Goal: Information Seeking & Learning: Learn about a topic

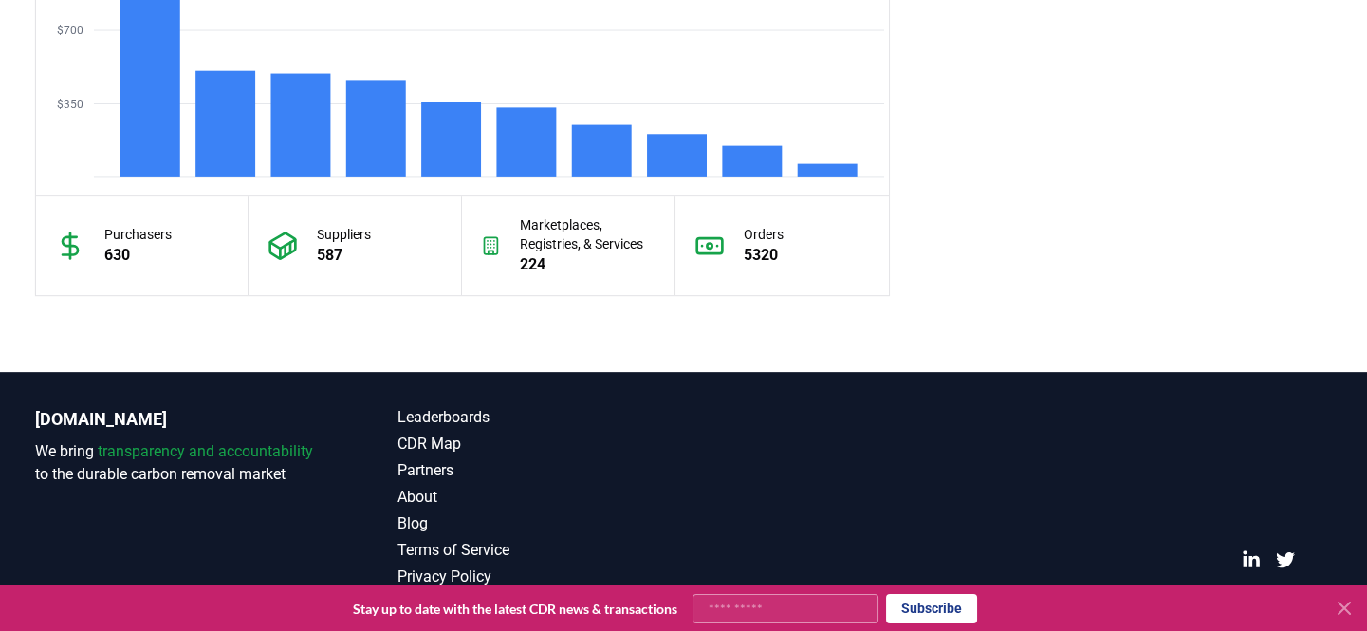
scroll to position [1807, 0]
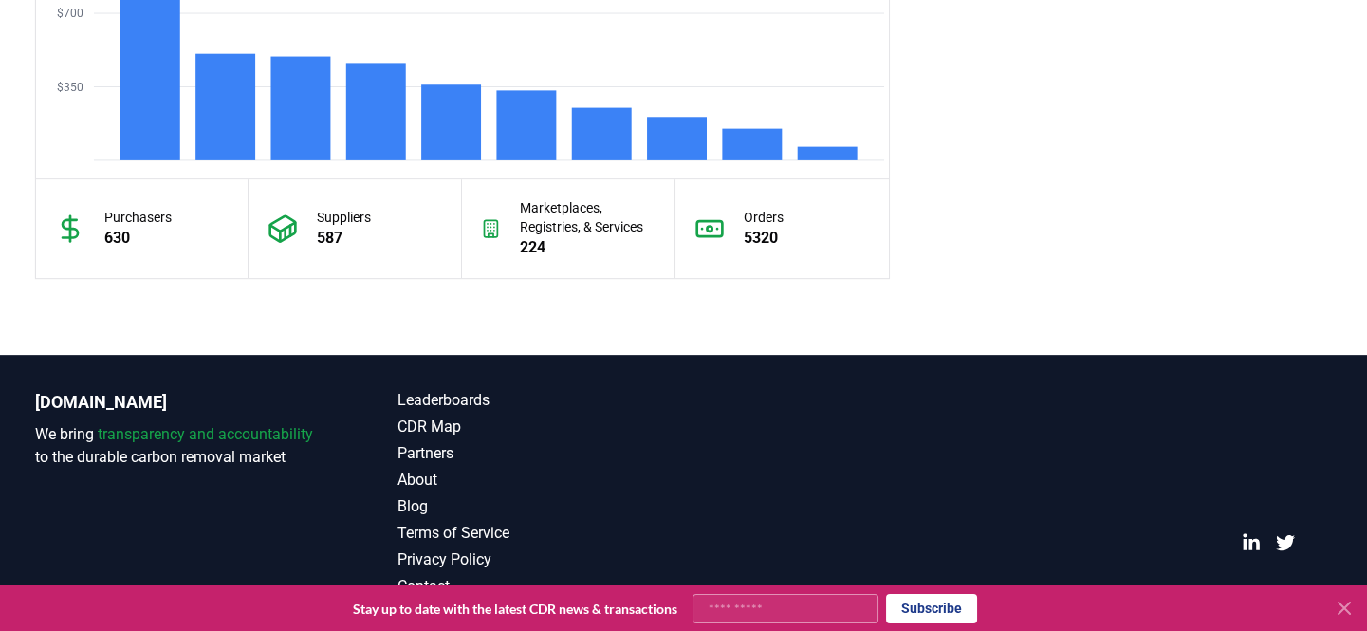
click at [538, 217] on p "Marketplaces, Registries, & Services" at bounding box center [588, 217] width 136 height 38
click at [487, 231] on icon at bounding box center [491, 228] width 20 height 30
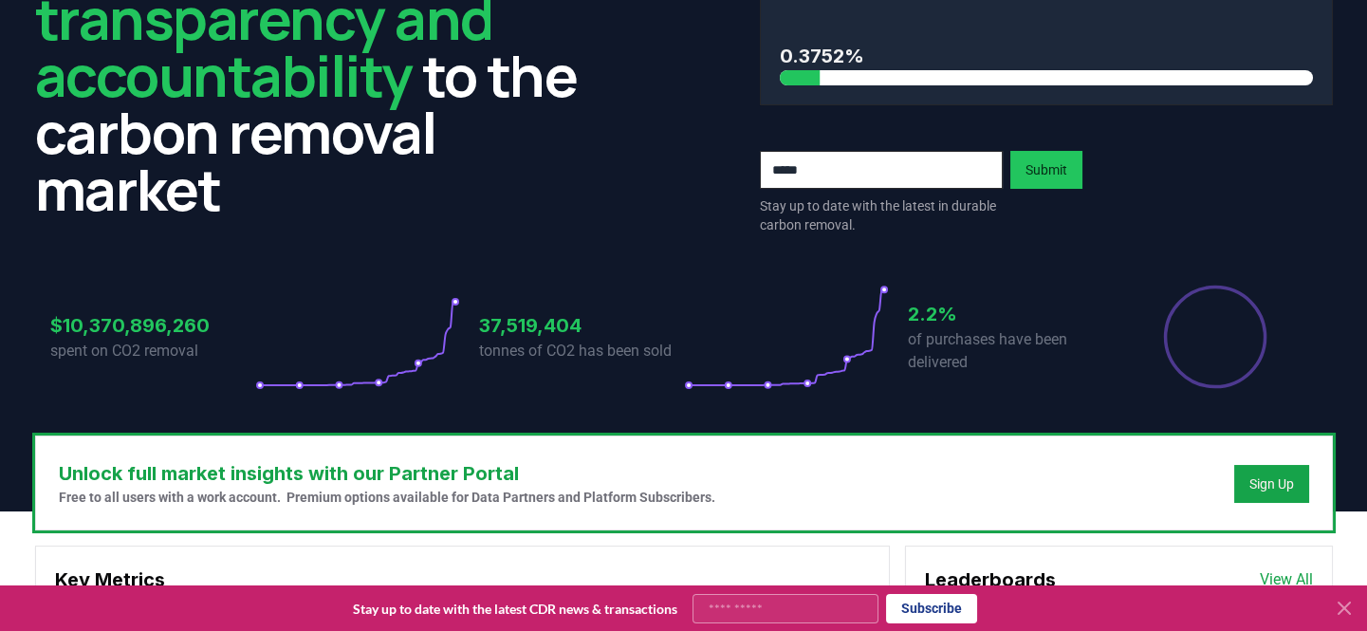
scroll to position [0, 0]
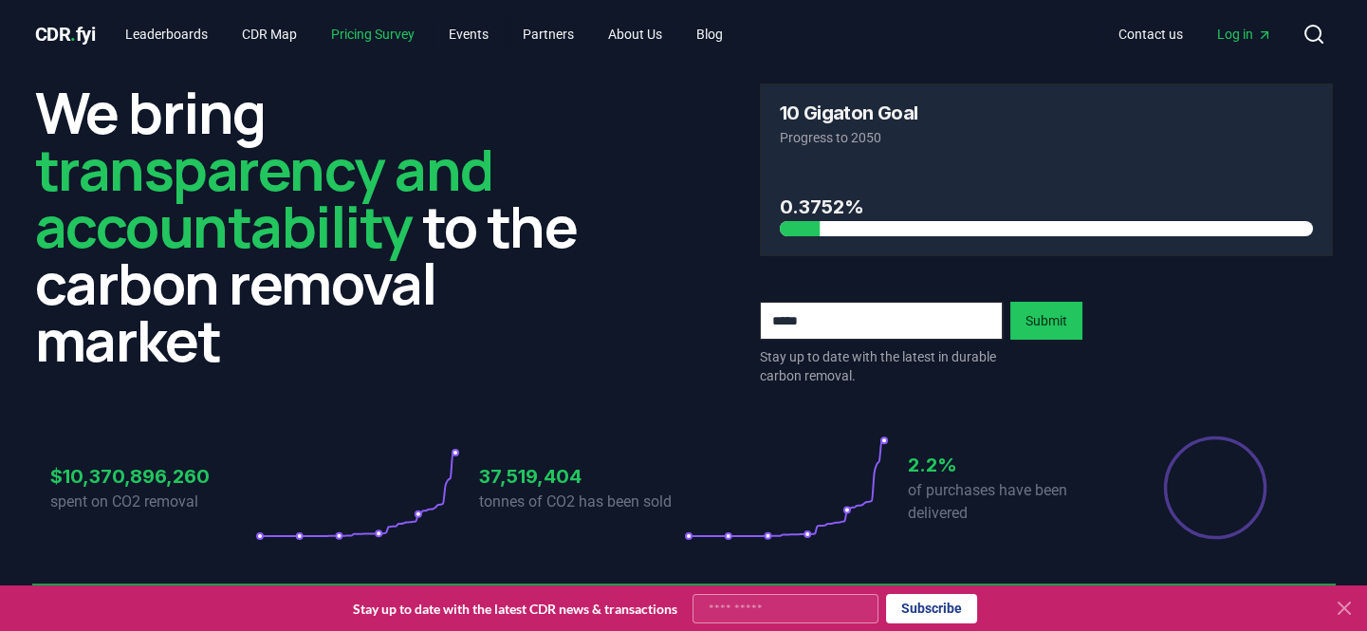
click at [379, 39] on link "Pricing Survey" at bounding box center [373, 34] width 114 height 34
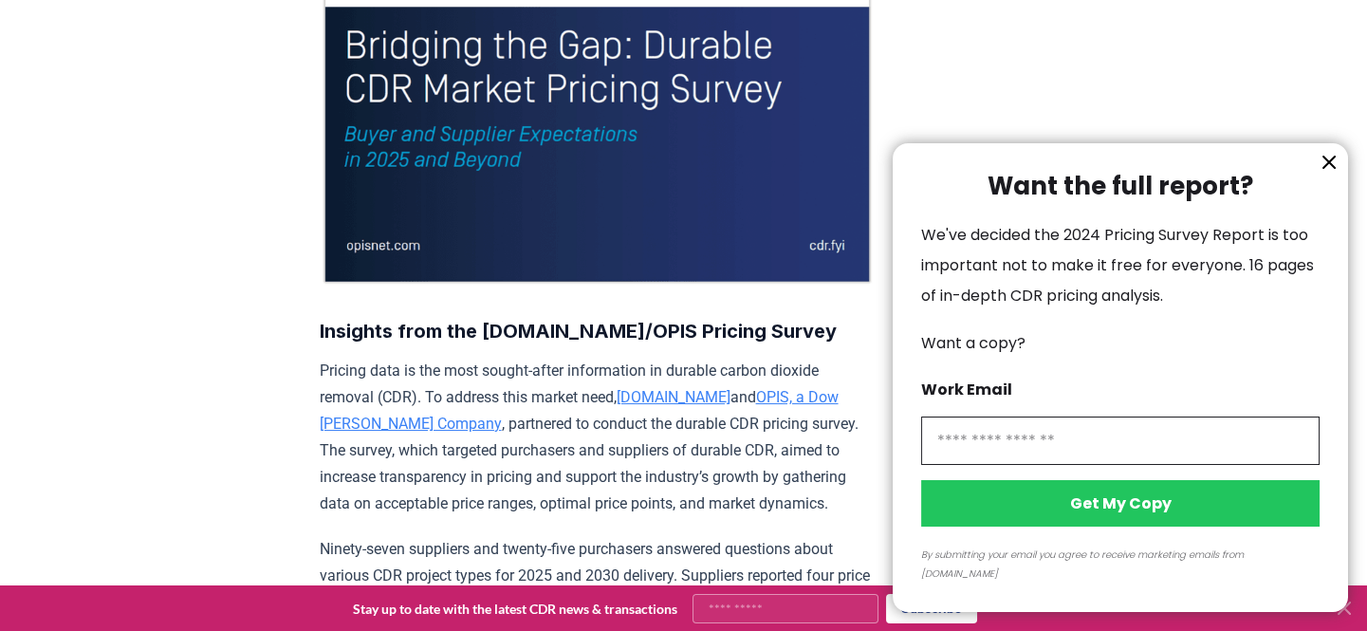
scroll to position [431, 0]
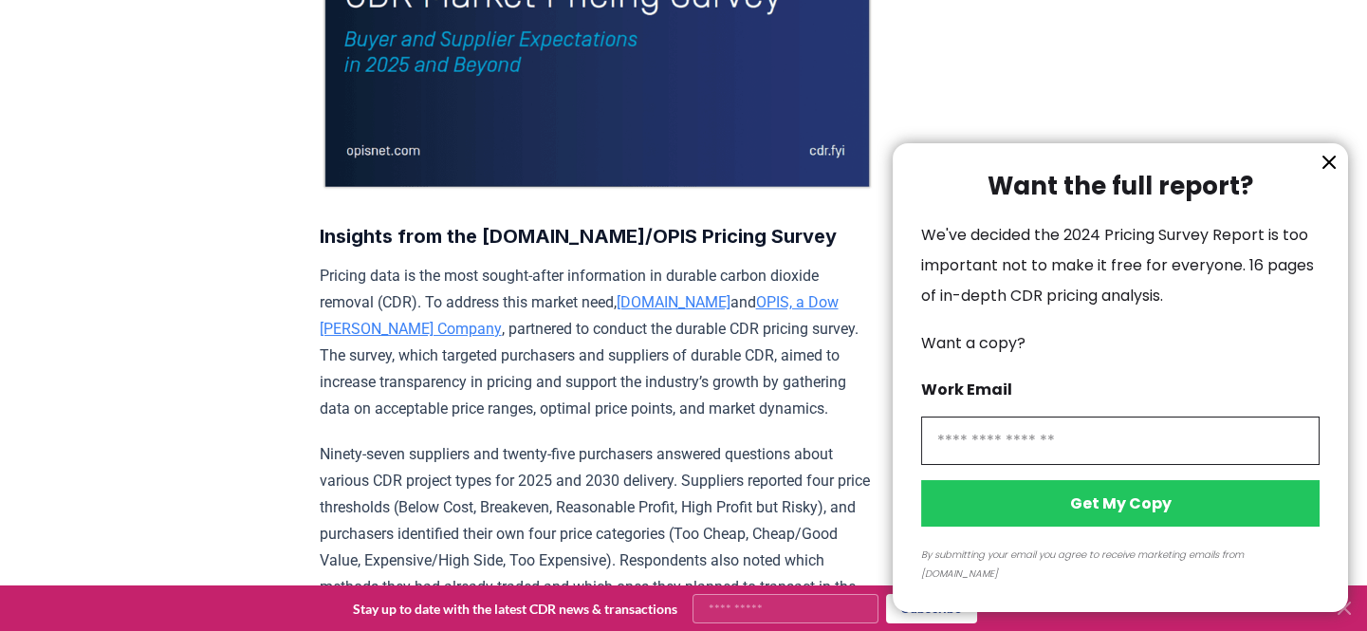
click at [1330, 168] on icon "information" at bounding box center [1328, 162] width 11 height 11
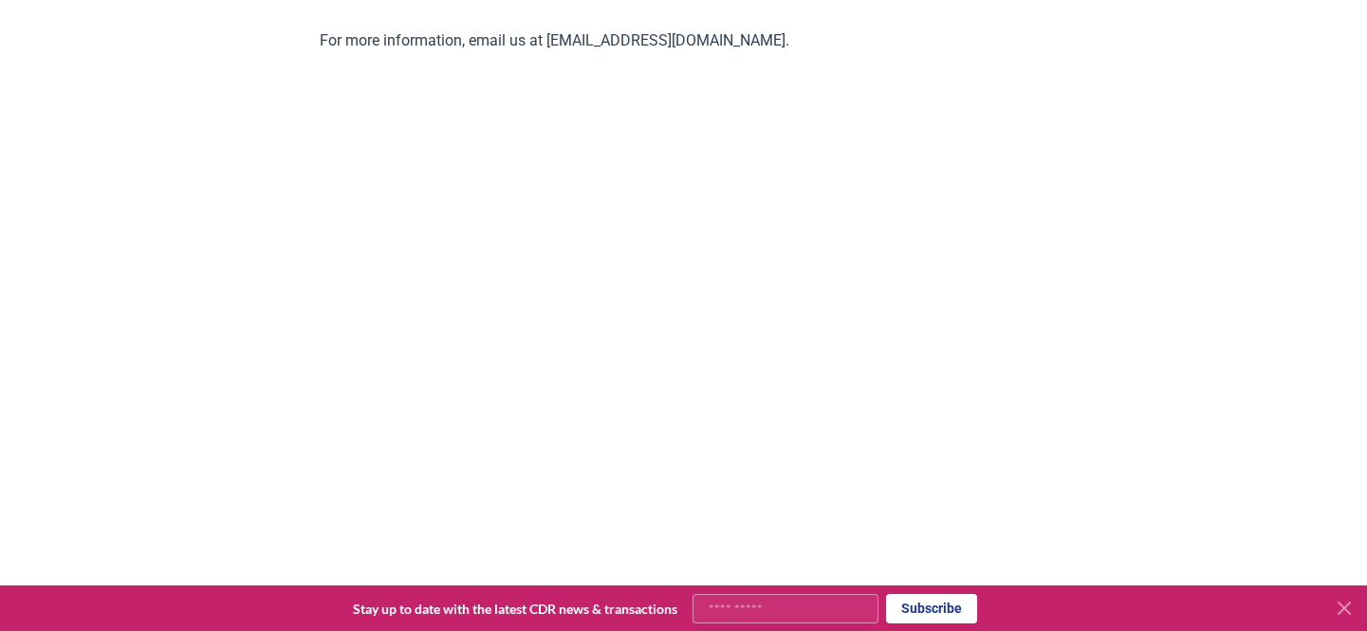
scroll to position [4139, 0]
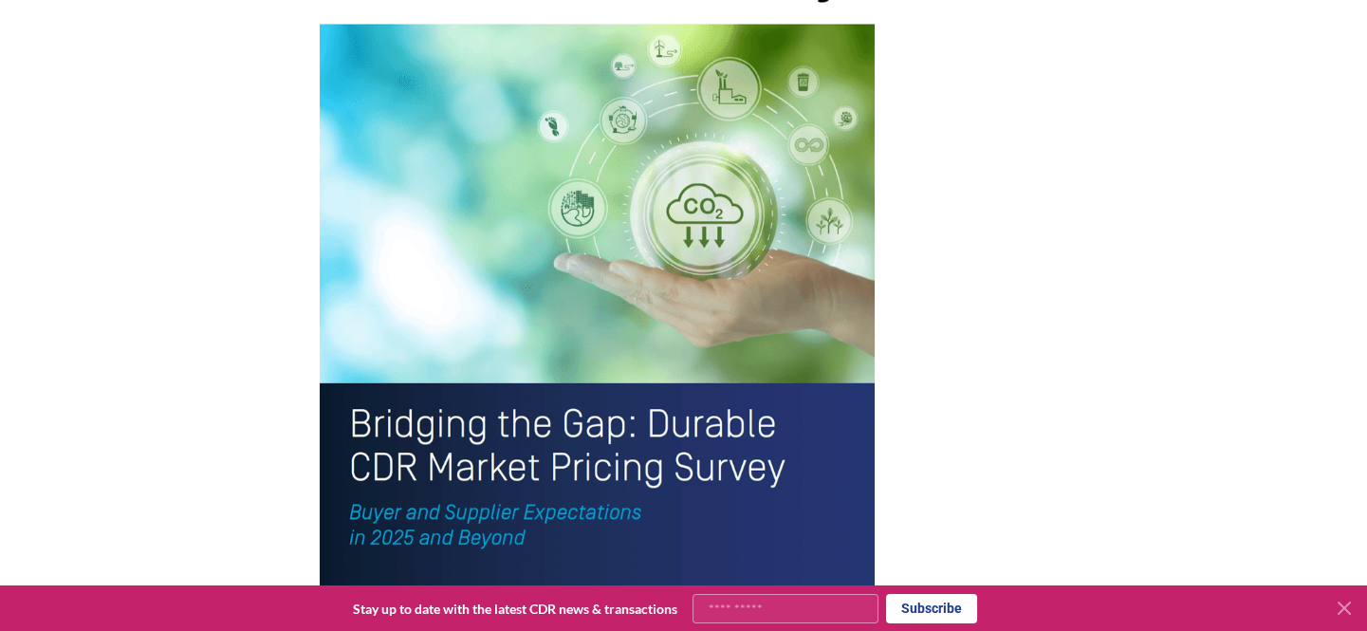
click at [636, 274] on img at bounding box center [597, 295] width 555 height 724
click at [563, 332] on img at bounding box center [597, 295] width 555 height 724
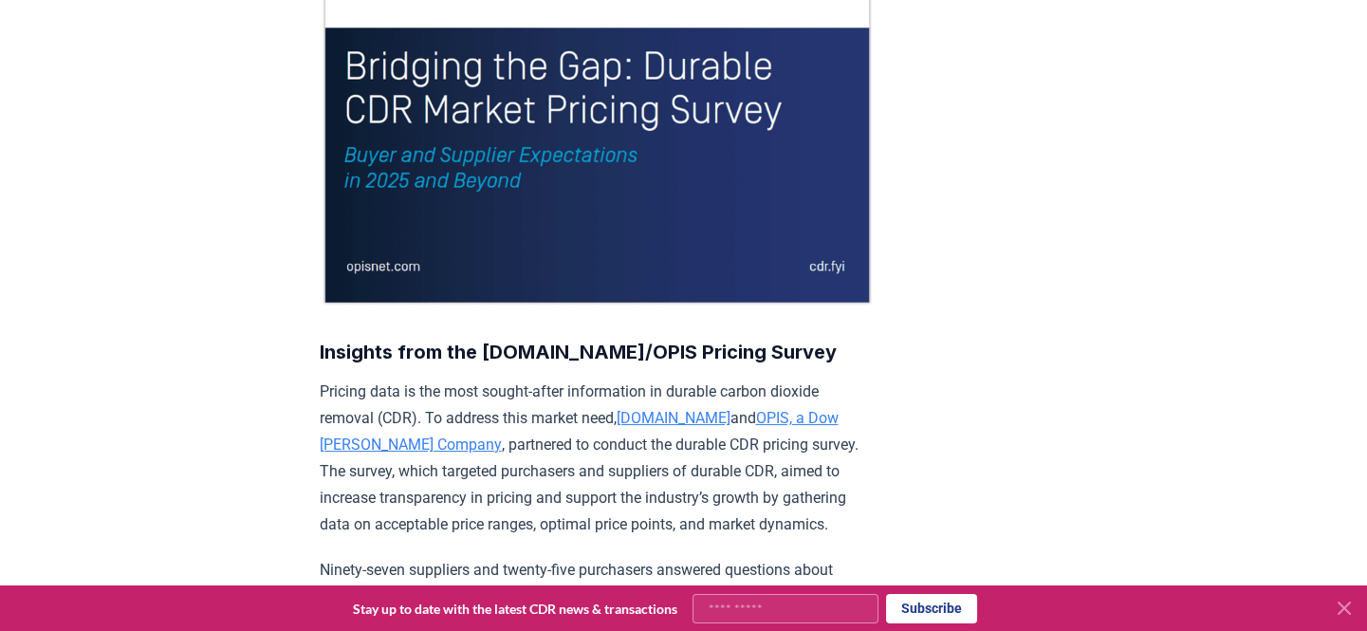
scroll to position [0, 0]
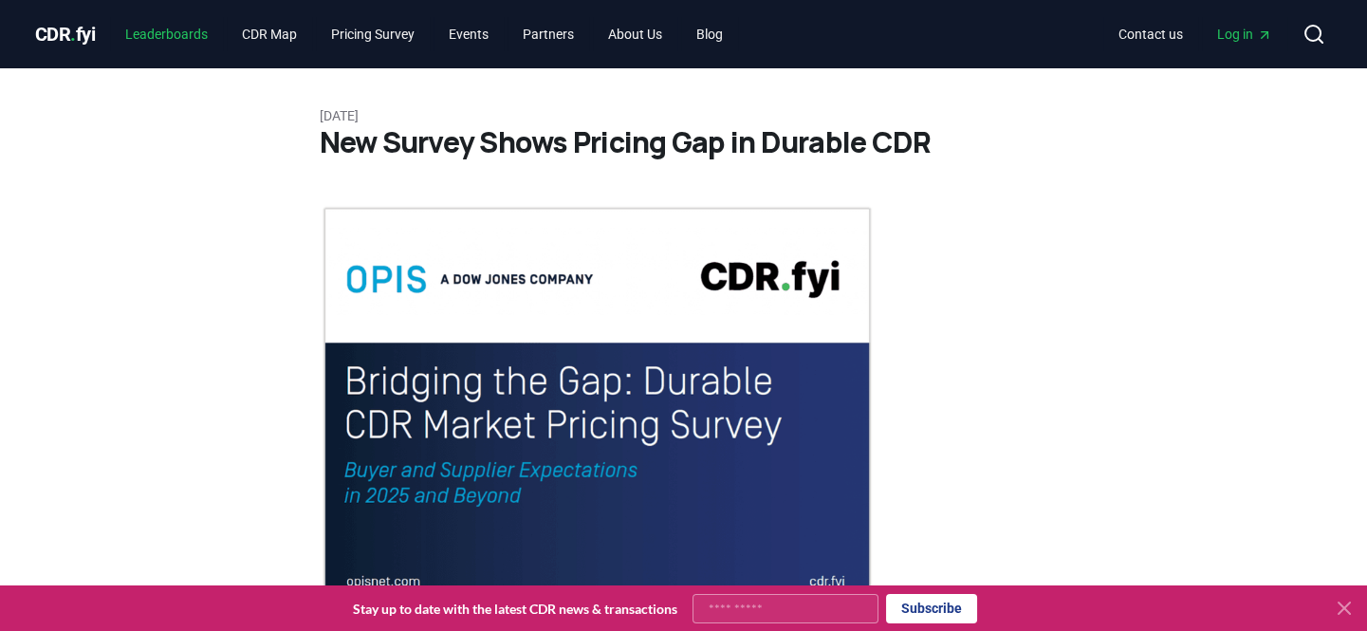
click at [196, 28] on link "Leaderboards" at bounding box center [166, 34] width 113 height 34
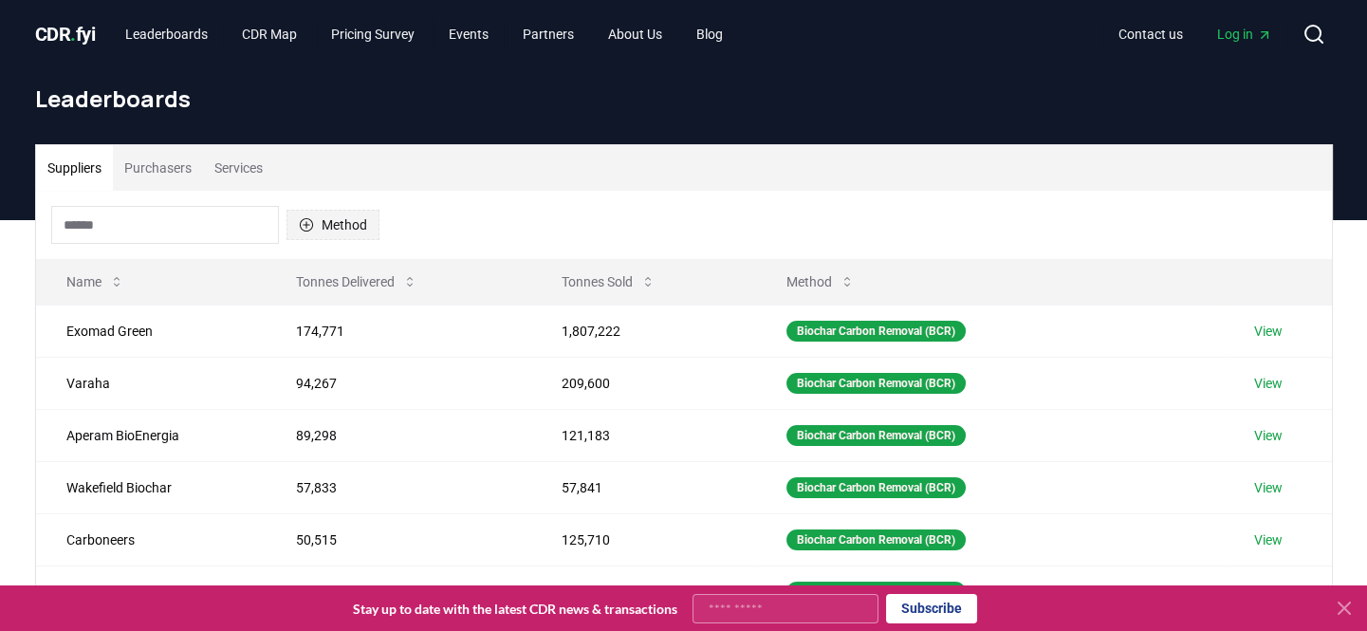
click at [322, 229] on button "Method" at bounding box center [332, 225] width 93 height 30
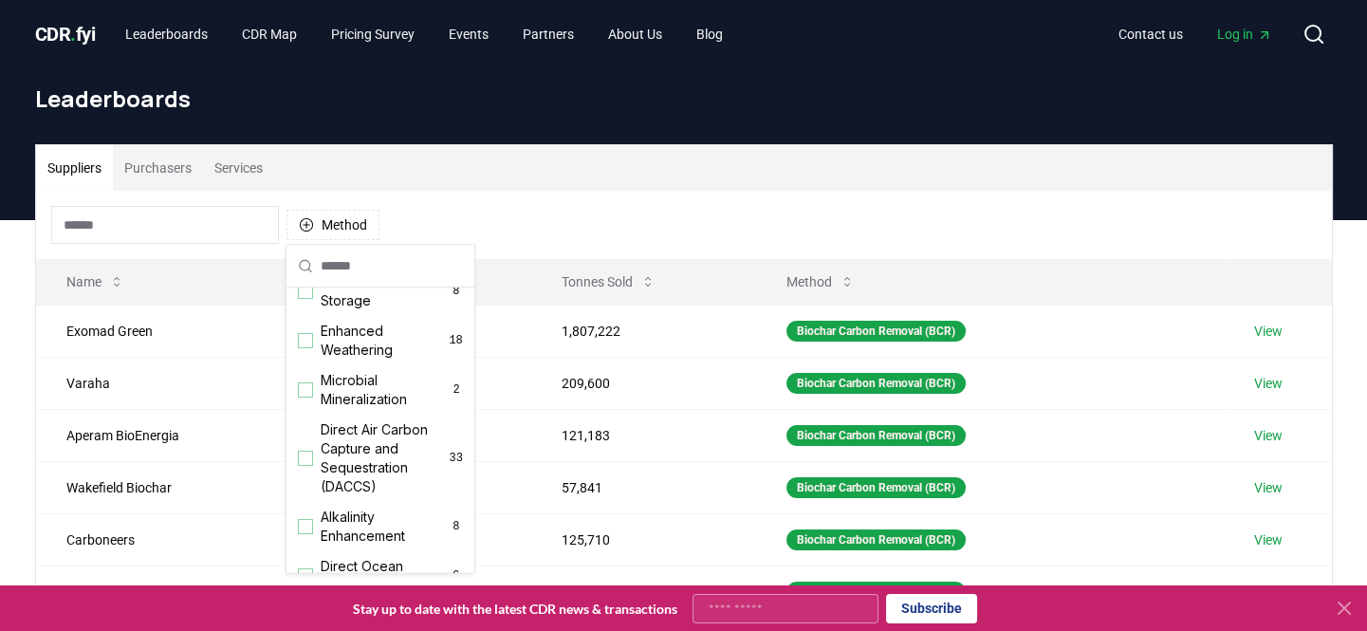
scroll to position [342, 0]
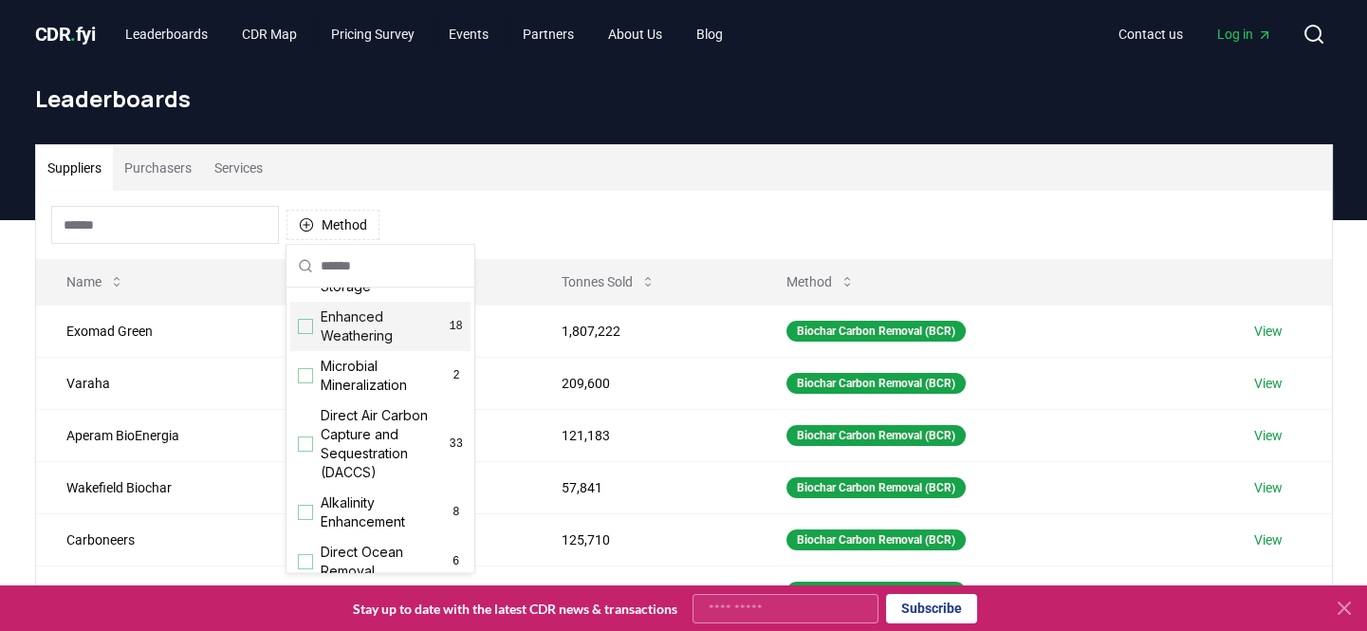
click at [311, 334] on div "Suggestions" at bounding box center [305, 326] width 15 height 15
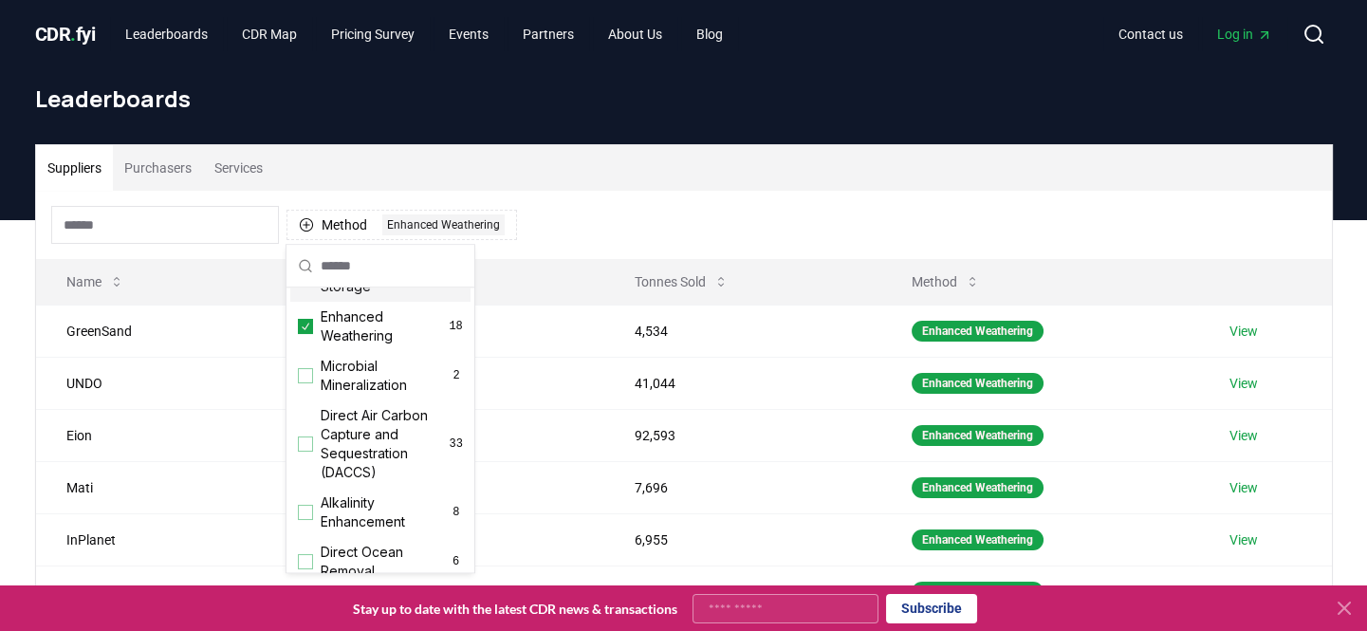
click at [706, 211] on div "Method 1 Enhanced Weathering" at bounding box center [684, 225] width 1296 height 68
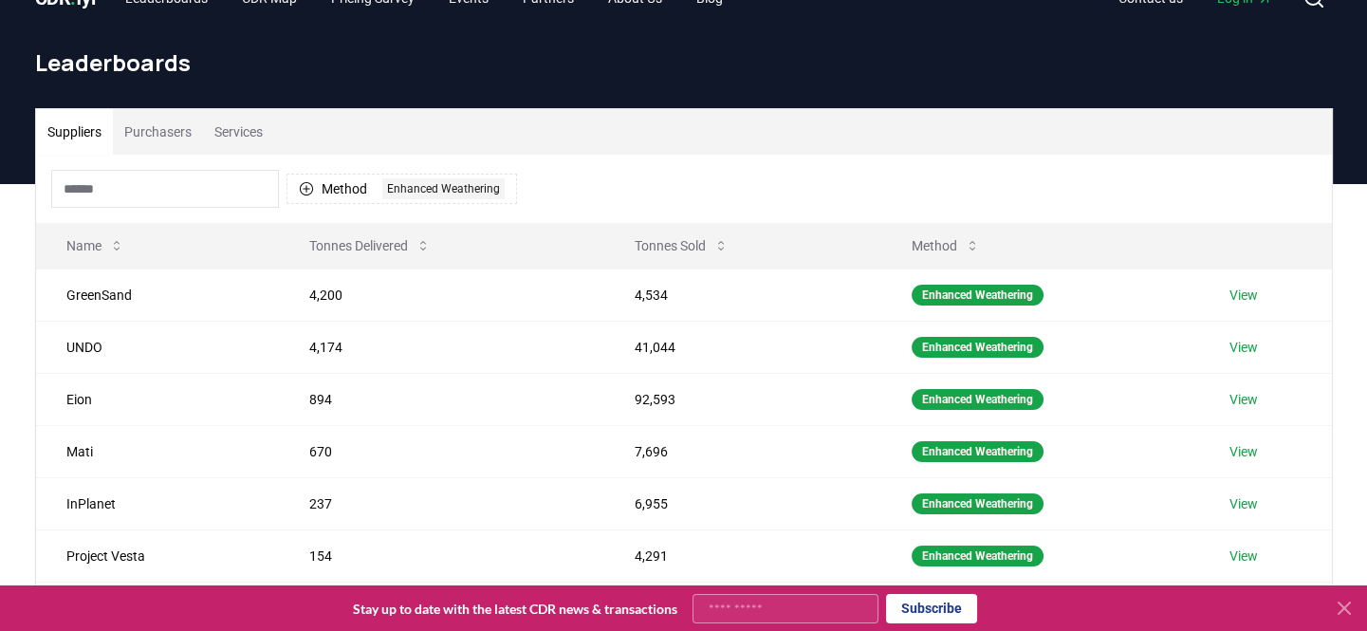
scroll to position [0, 0]
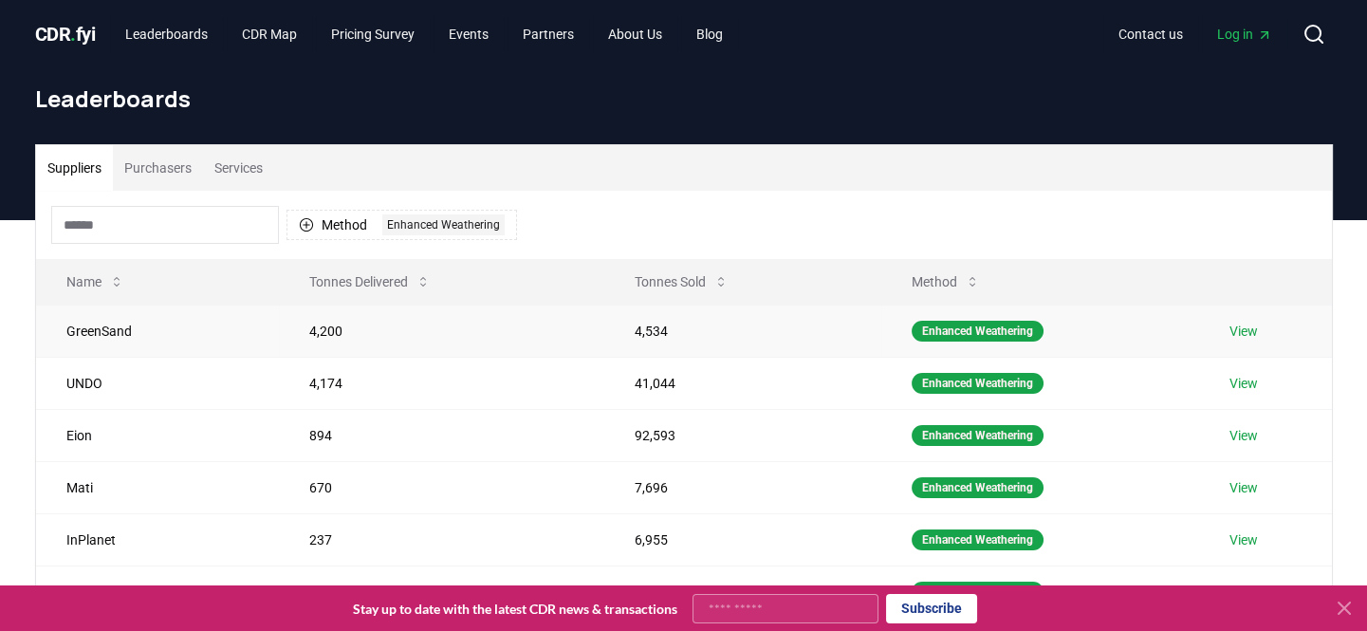
click at [1245, 329] on link "View" at bounding box center [1243, 331] width 28 height 19
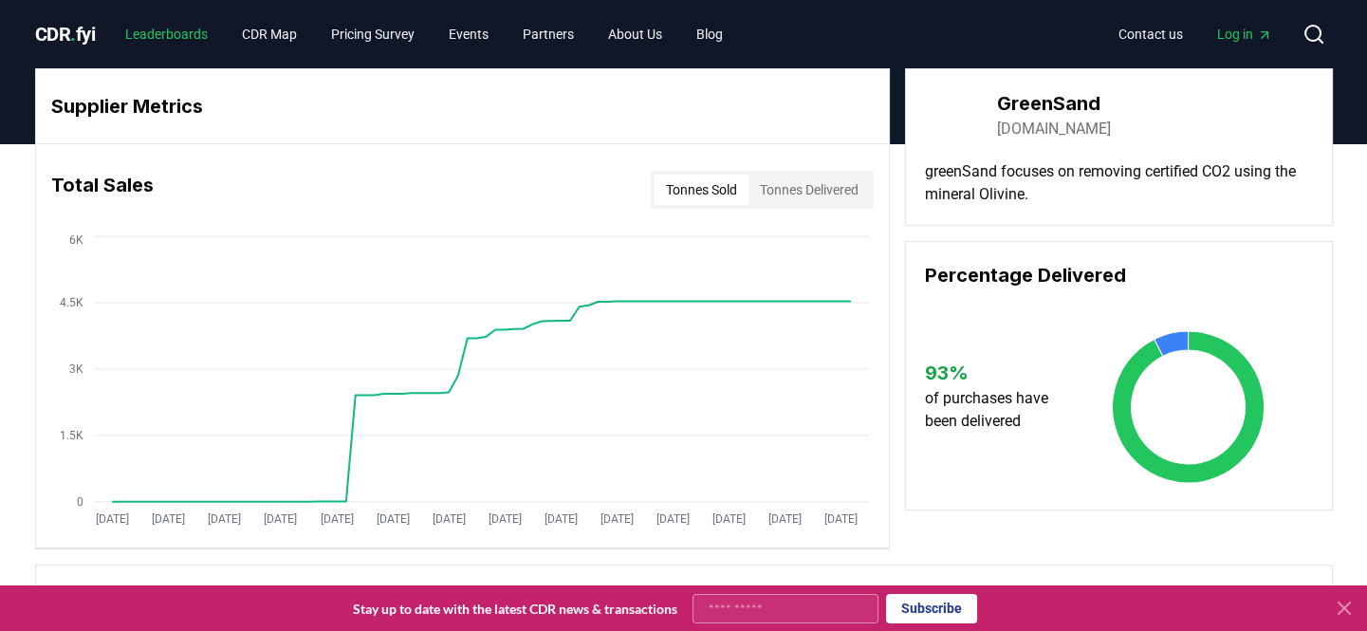
click at [187, 39] on link "Leaderboards" at bounding box center [166, 34] width 113 height 34
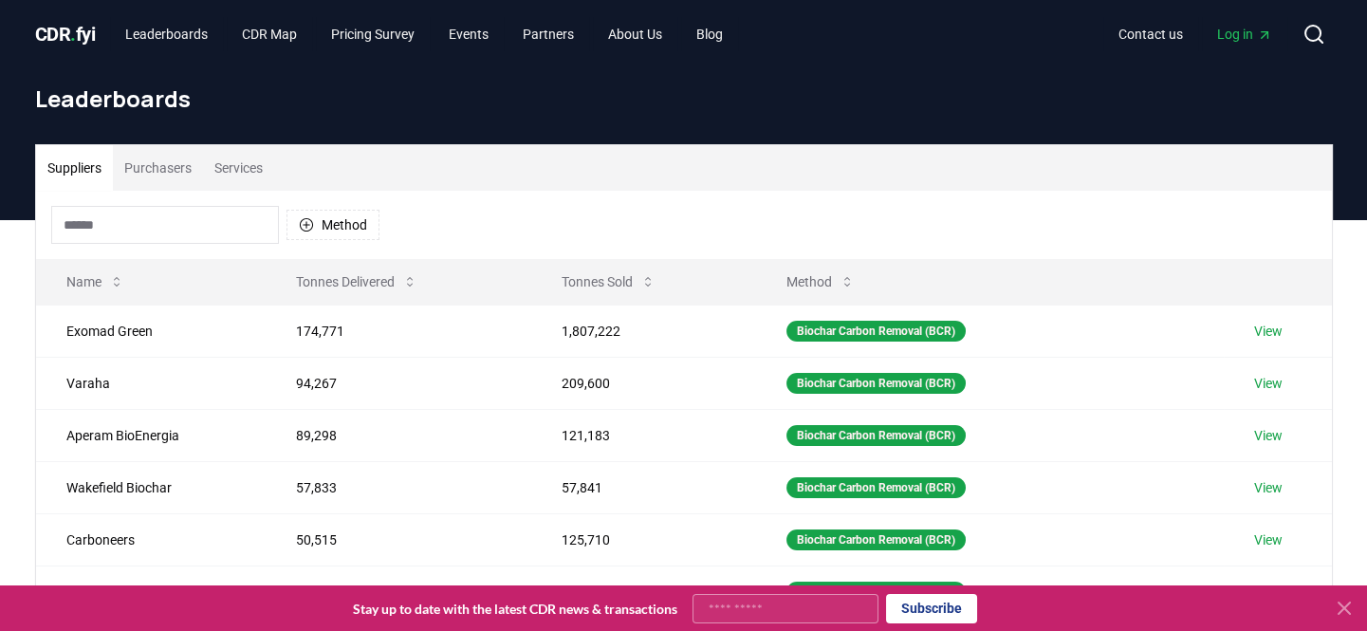
click at [186, 161] on button "Purchasers" at bounding box center [158, 168] width 90 height 46
click at [347, 219] on button "Method" at bounding box center [332, 225] width 93 height 30
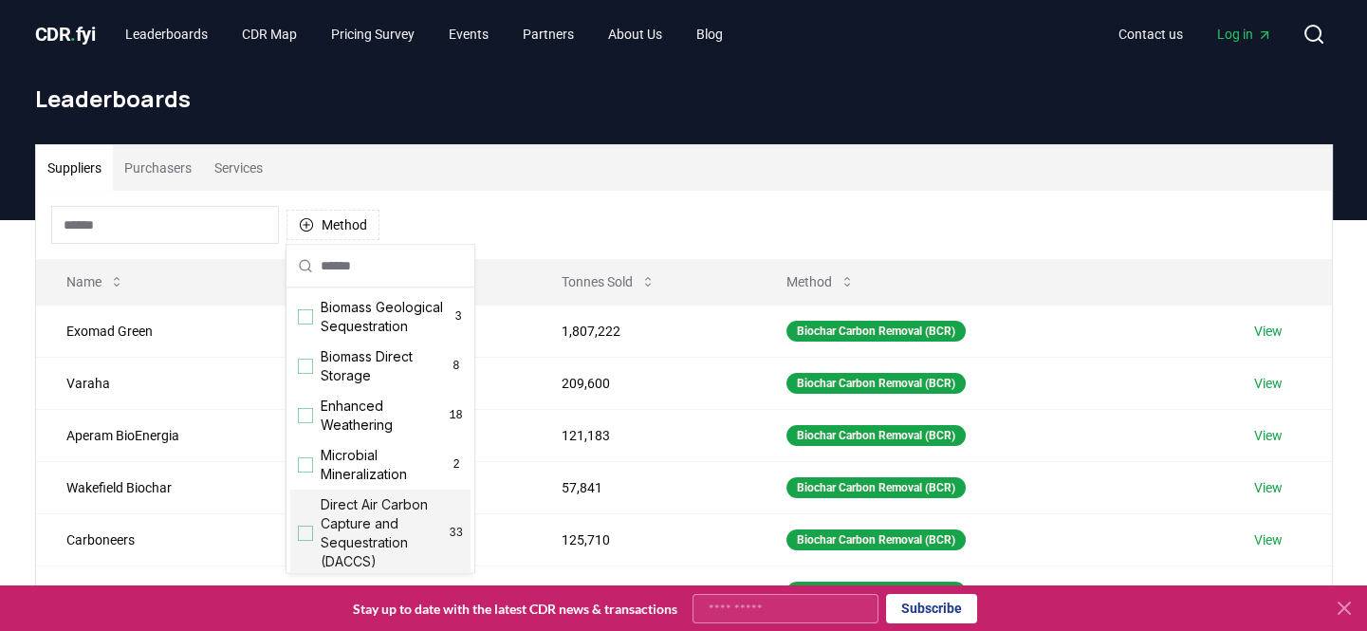
scroll to position [258, 0]
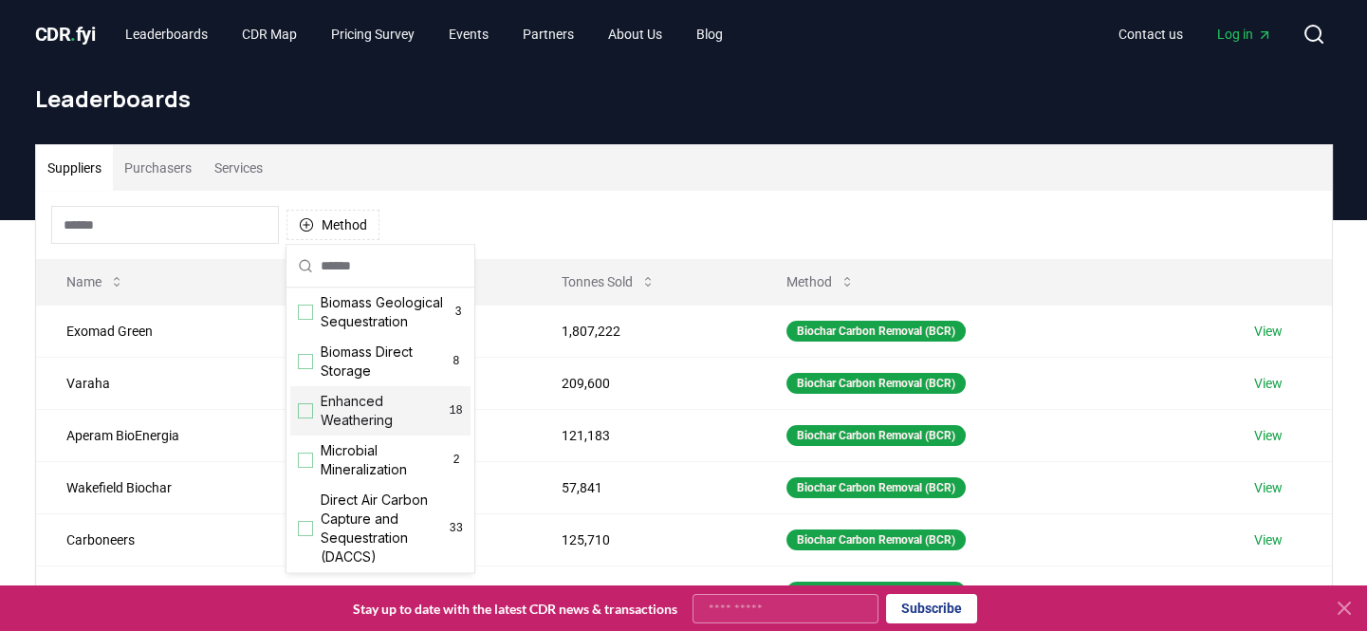
click at [309, 418] on div "Suggestions" at bounding box center [305, 410] width 15 height 15
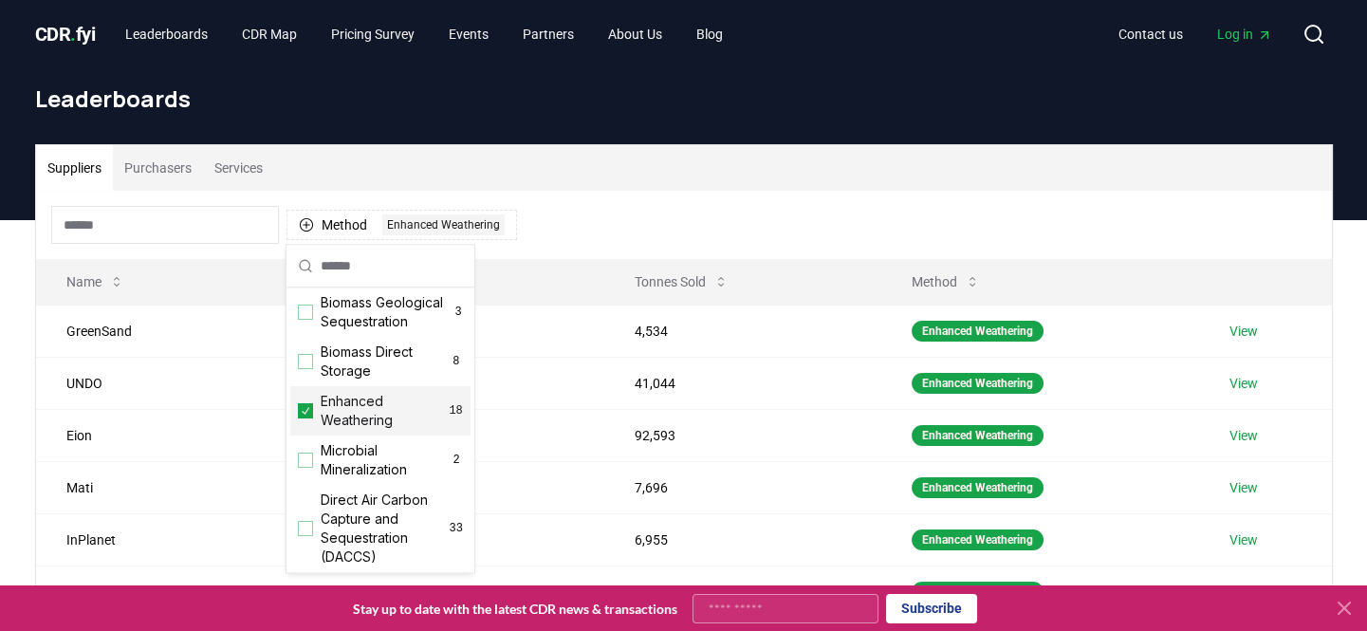
click at [1095, 209] on div "Method 1 Enhanced Weathering" at bounding box center [684, 225] width 1296 height 68
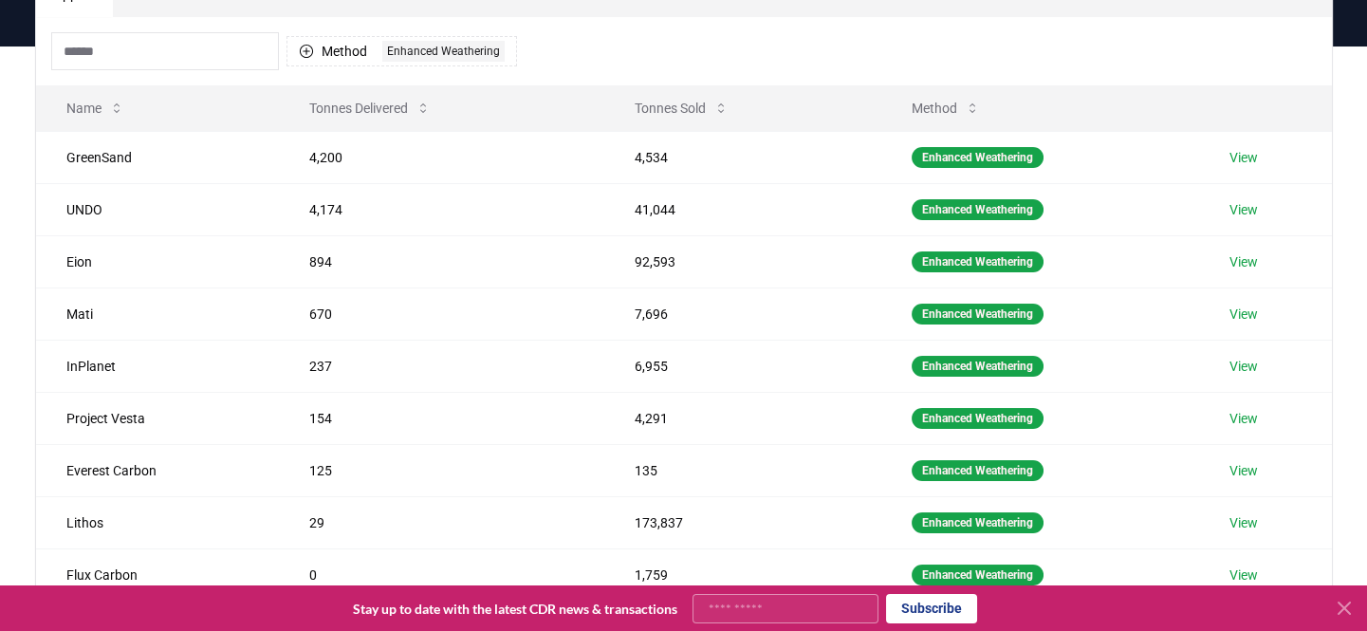
scroll to position [172, 0]
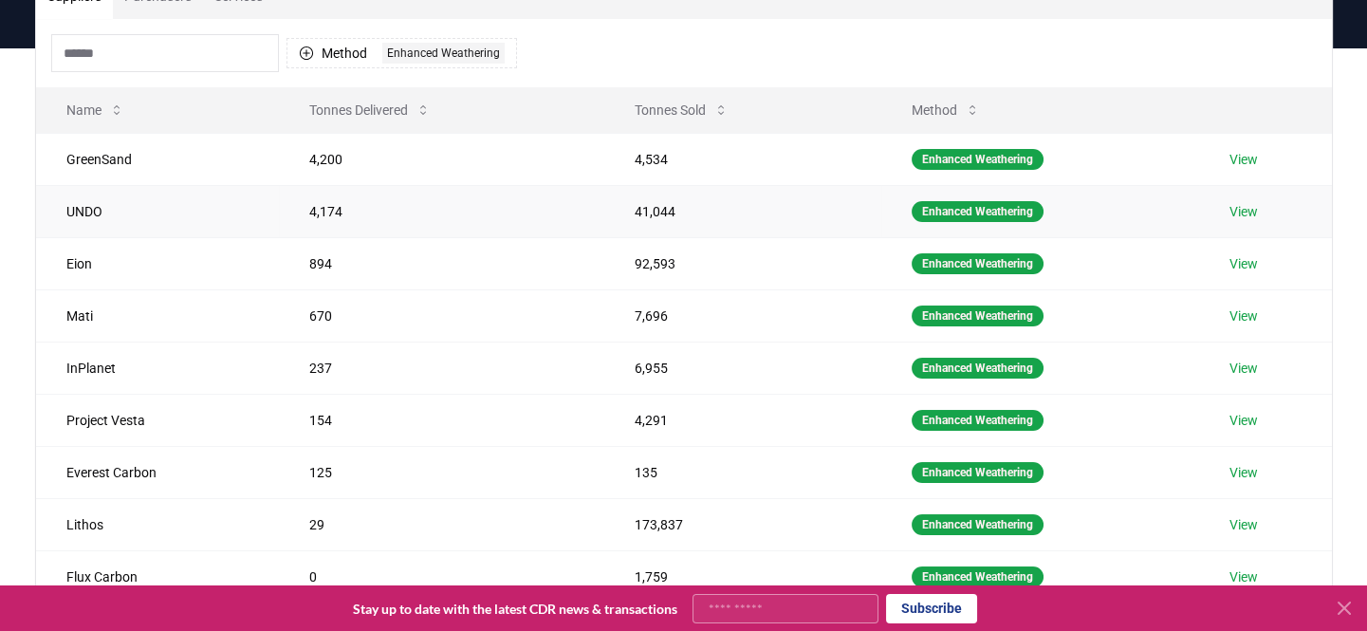
click at [1243, 213] on link "View" at bounding box center [1243, 211] width 28 height 19
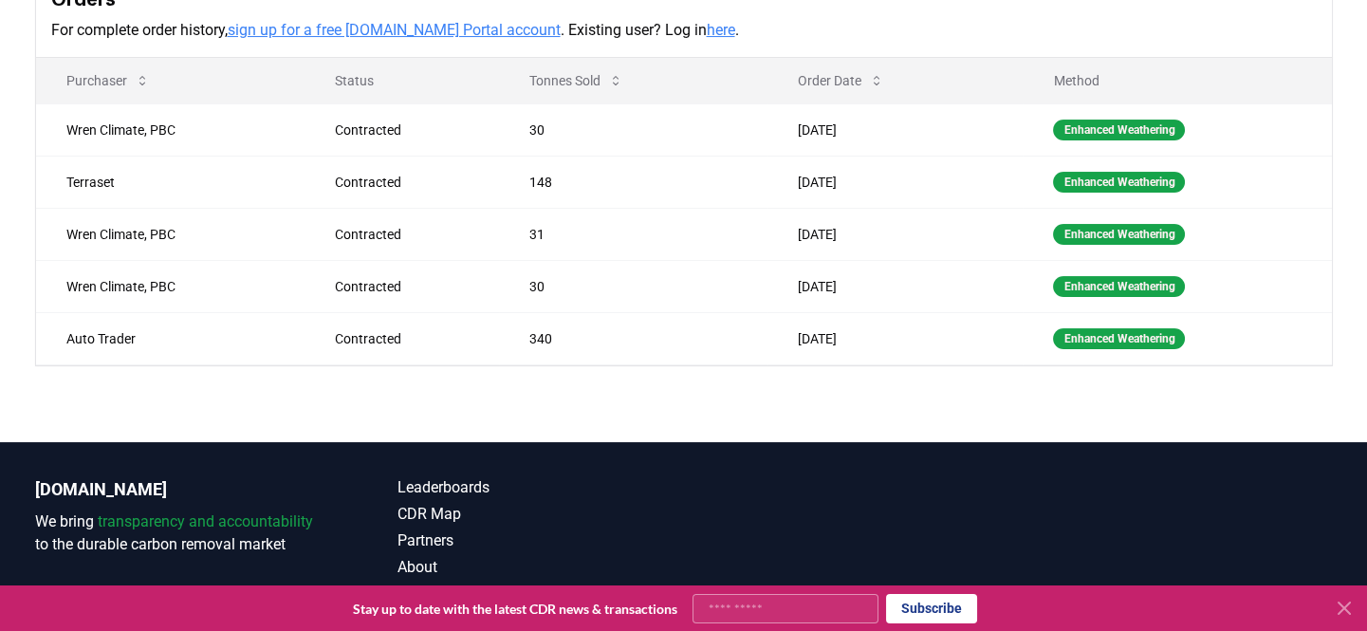
scroll to position [600, 0]
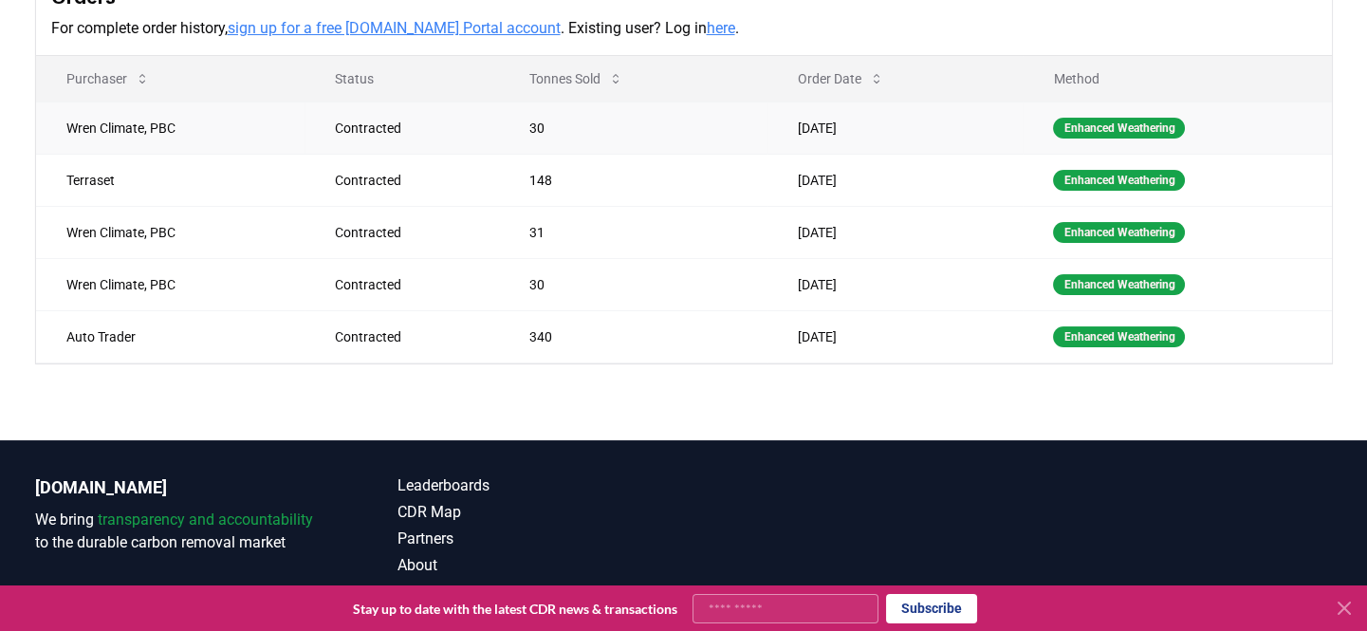
click at [824, 142] on td "Aug 08, 2025" at bounding box center [894, 127] width 255 height 52
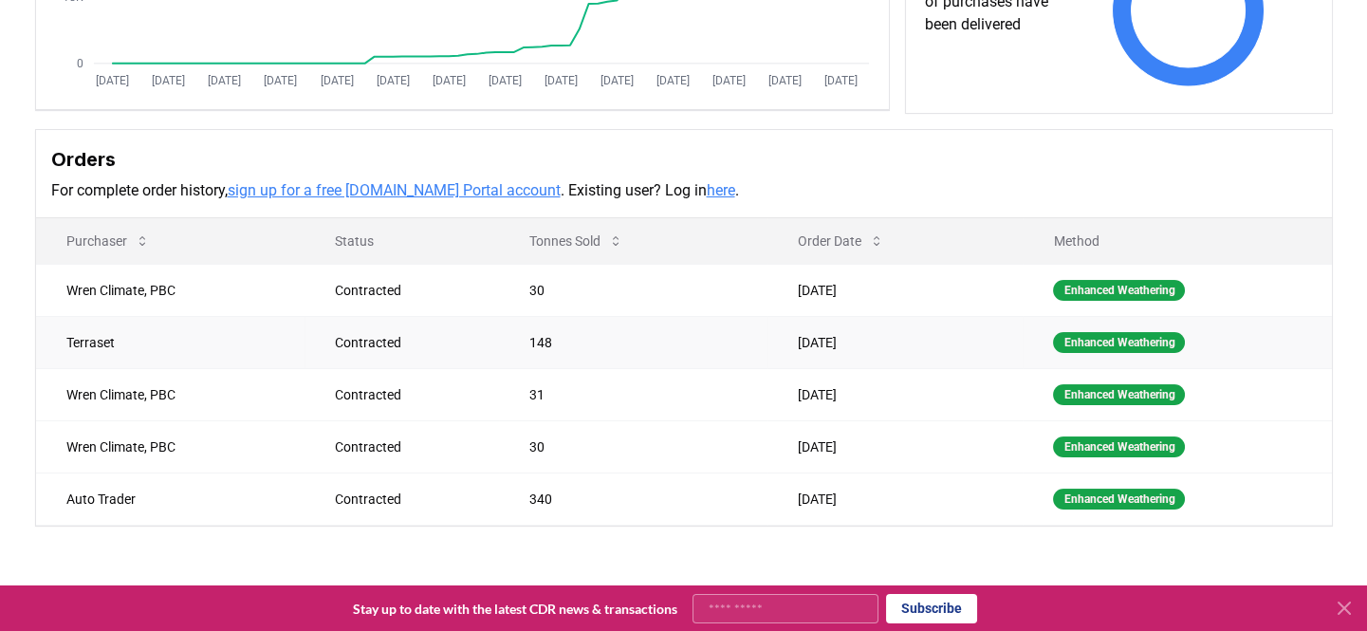
scroll to position [428, 0]
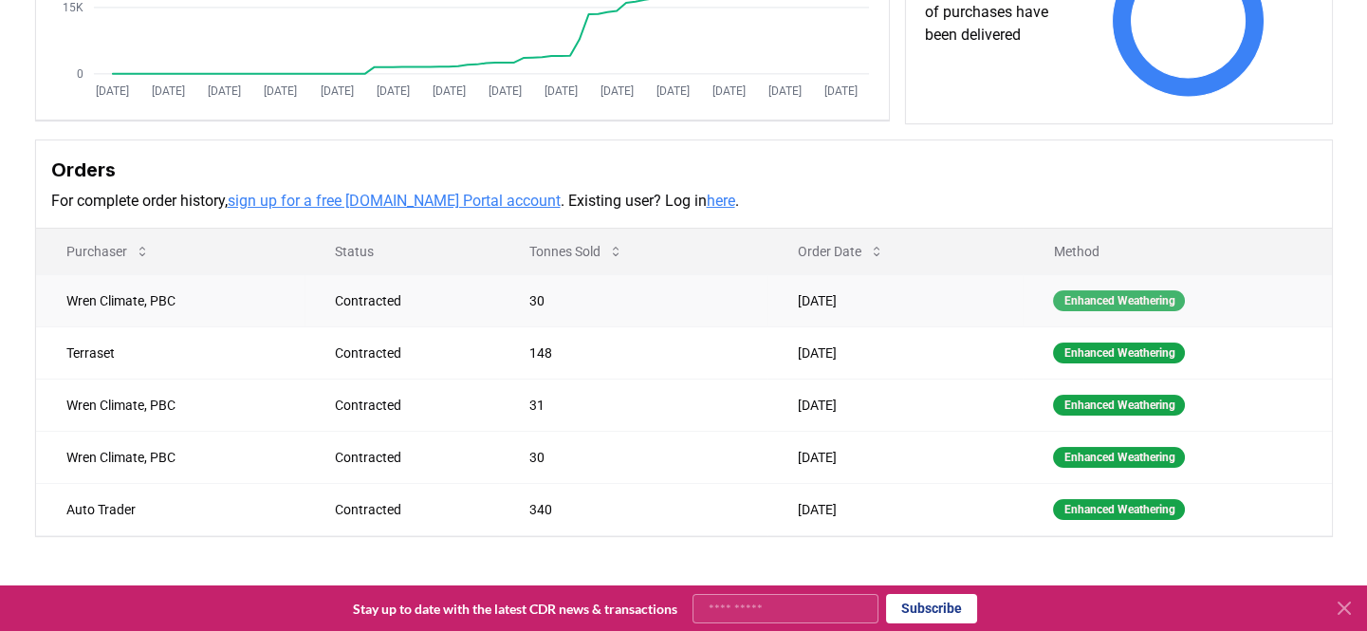
click at [1135, 311] on div "Enhanced Weathering" at bounding box center [1119, 300] width 132 height 21
click at [808, 316] on td "Aug 08, 2025" at bounding box center [894, 300] width 255 height 52
click at [377, 310] on div "Contracted" at bounding box center [409, 300] width 149 height 19
click at [106, 313] on td "Wren Climate, PBC" at bounding box center [170, 300] width 268 height 52
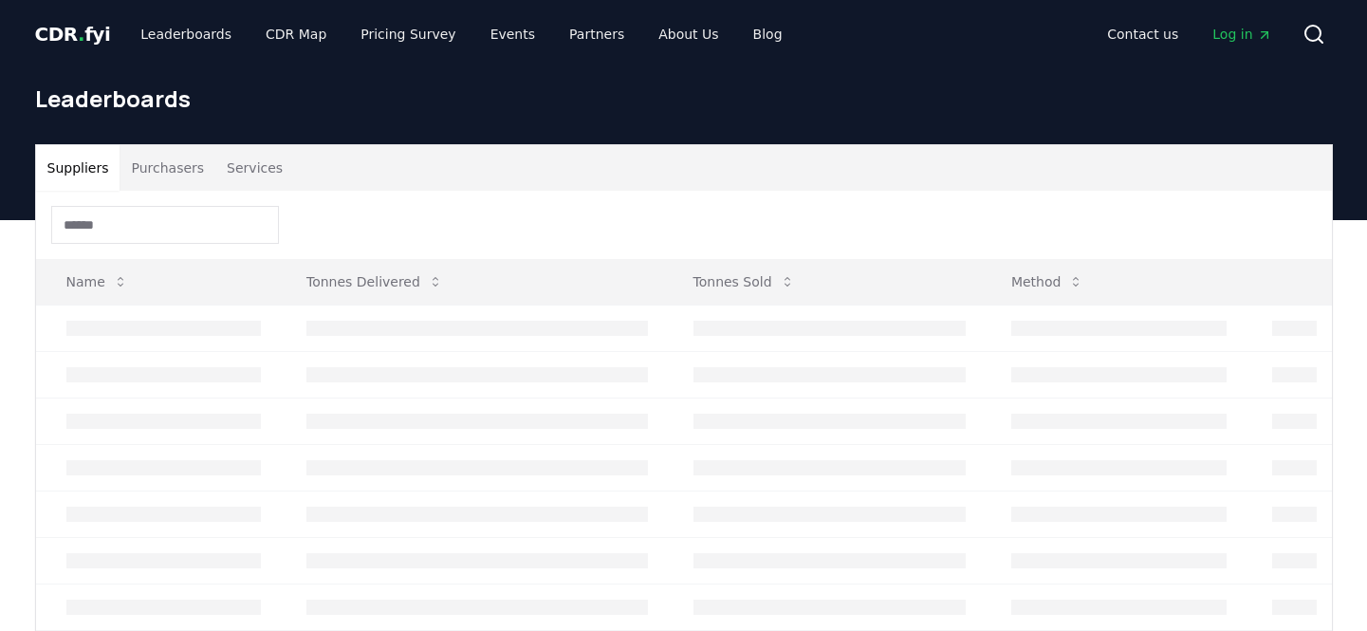
scroll to position [172, 0]
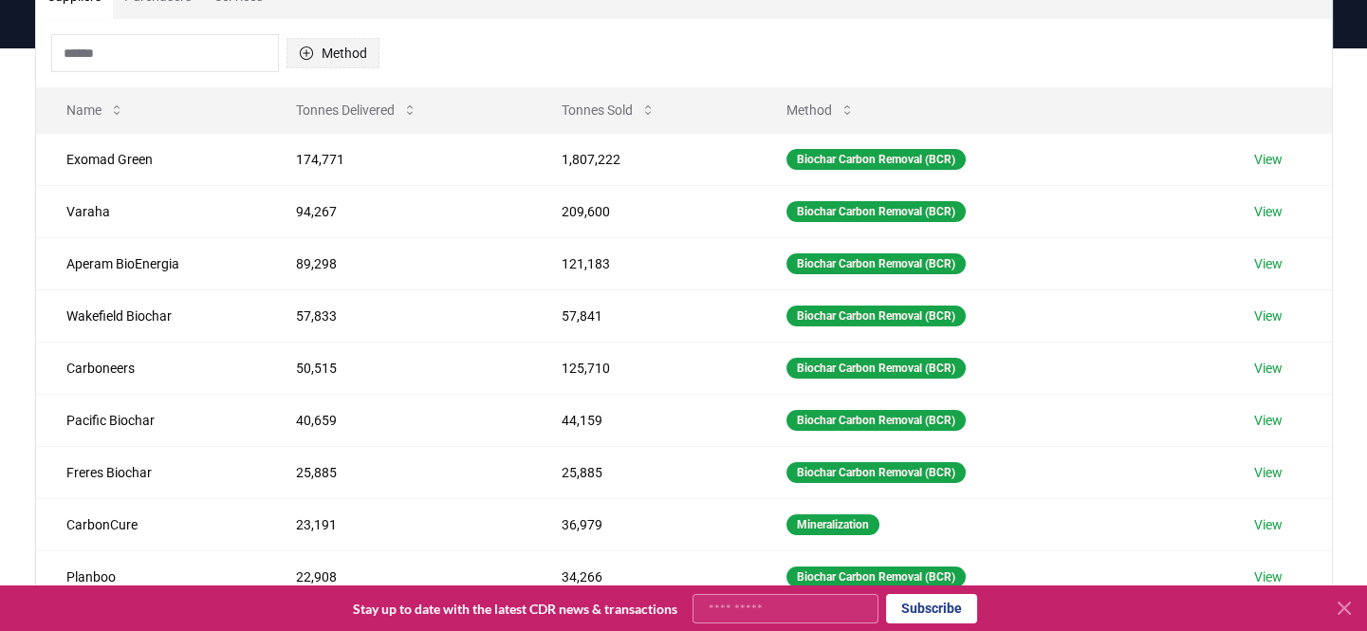
click at [308, 53] on icon "button" at bounding box center [306, 53] width 15 height 15
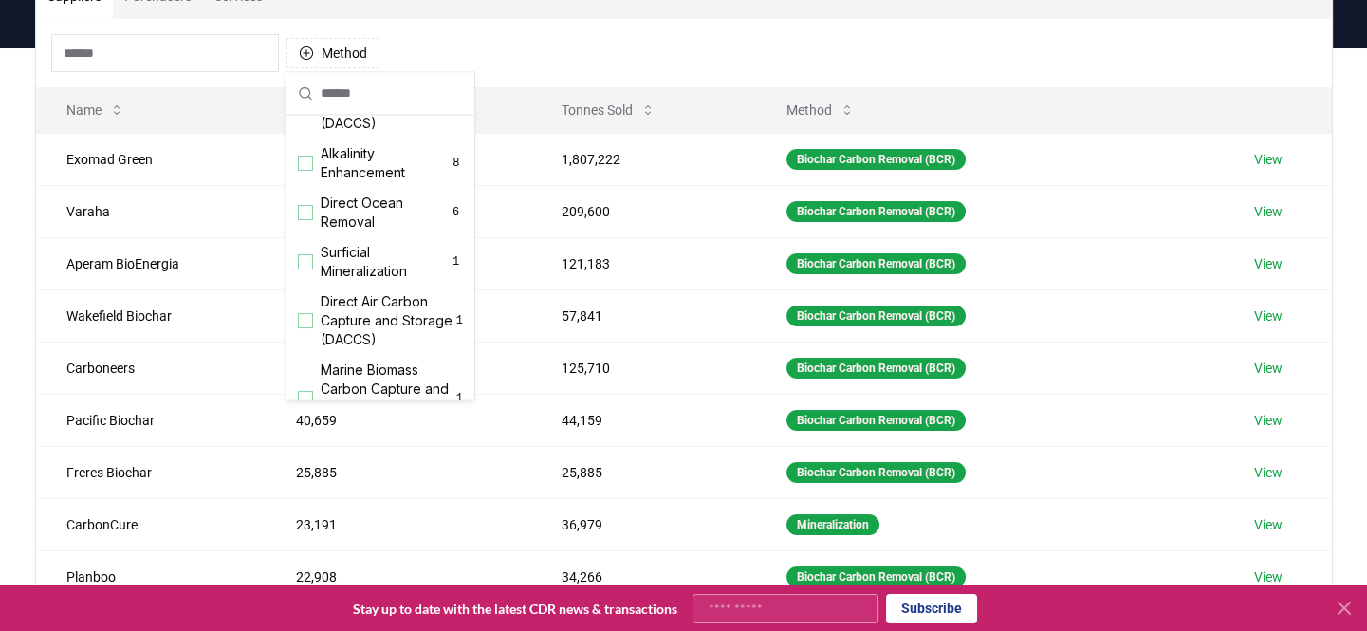
scroll to position [465, 0]
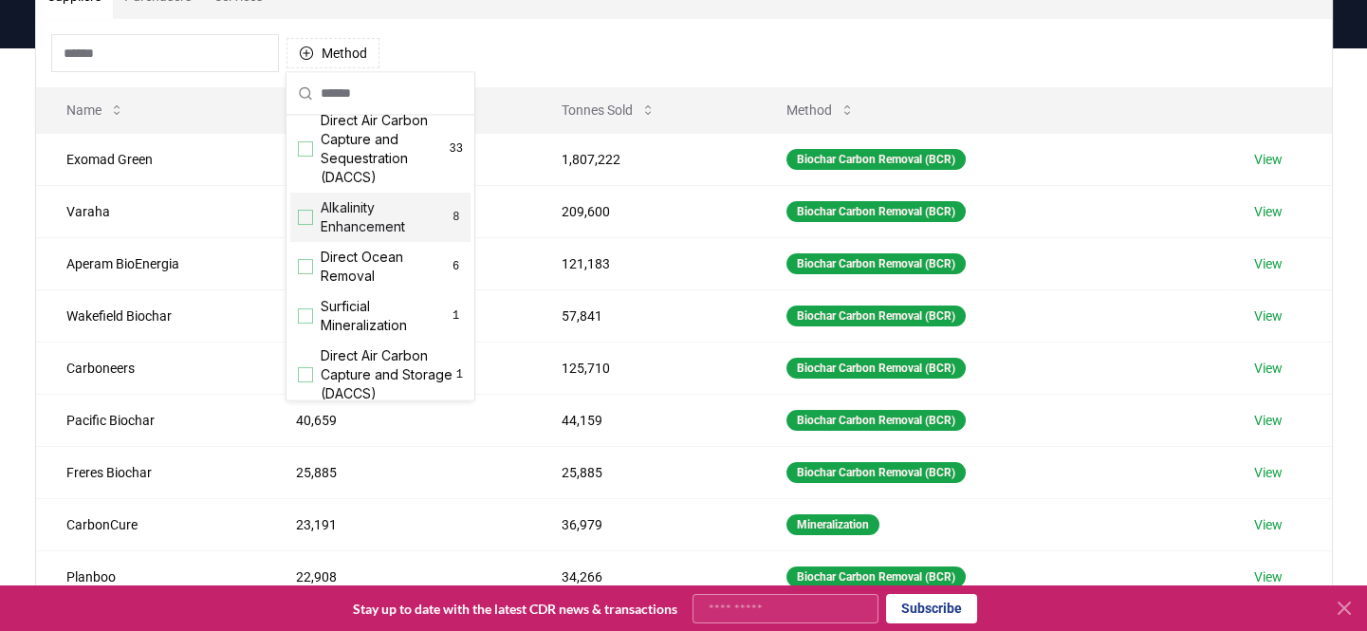
click at [304, 225] on div "Suggestions" at bounding box center [305, 217] width 15 height 15
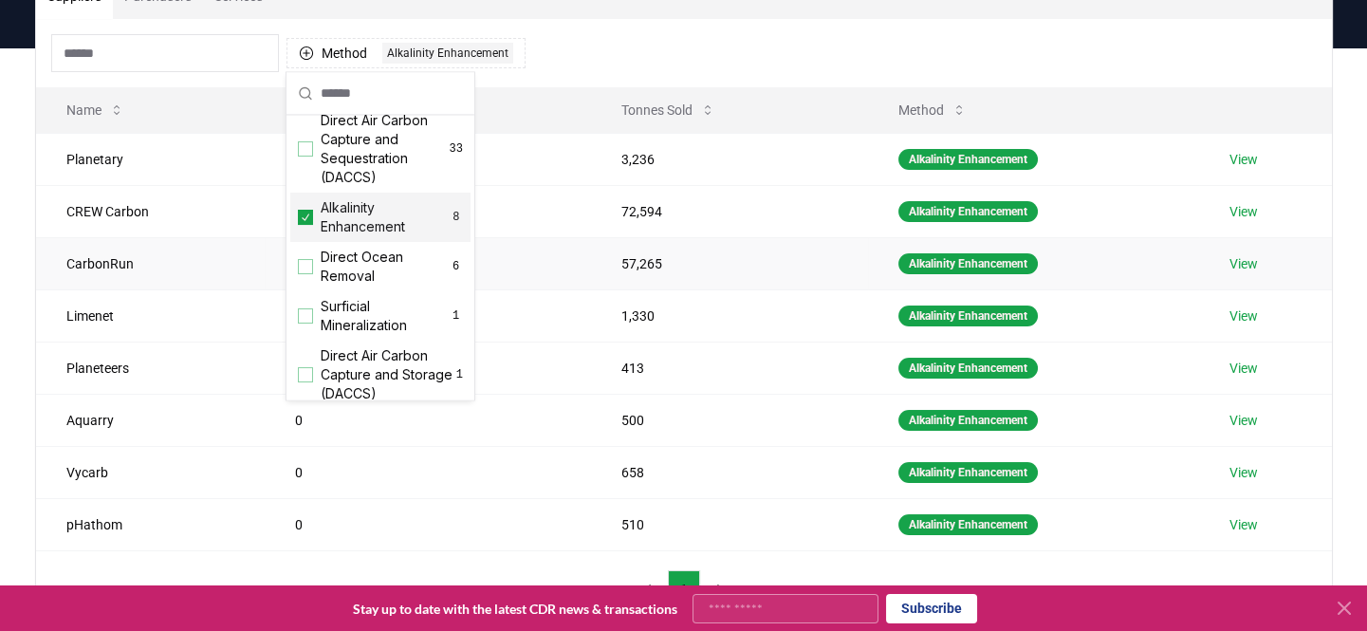
click at [1245, 260] on link "View" at bounding box center [1243, 263] width 28 height 19
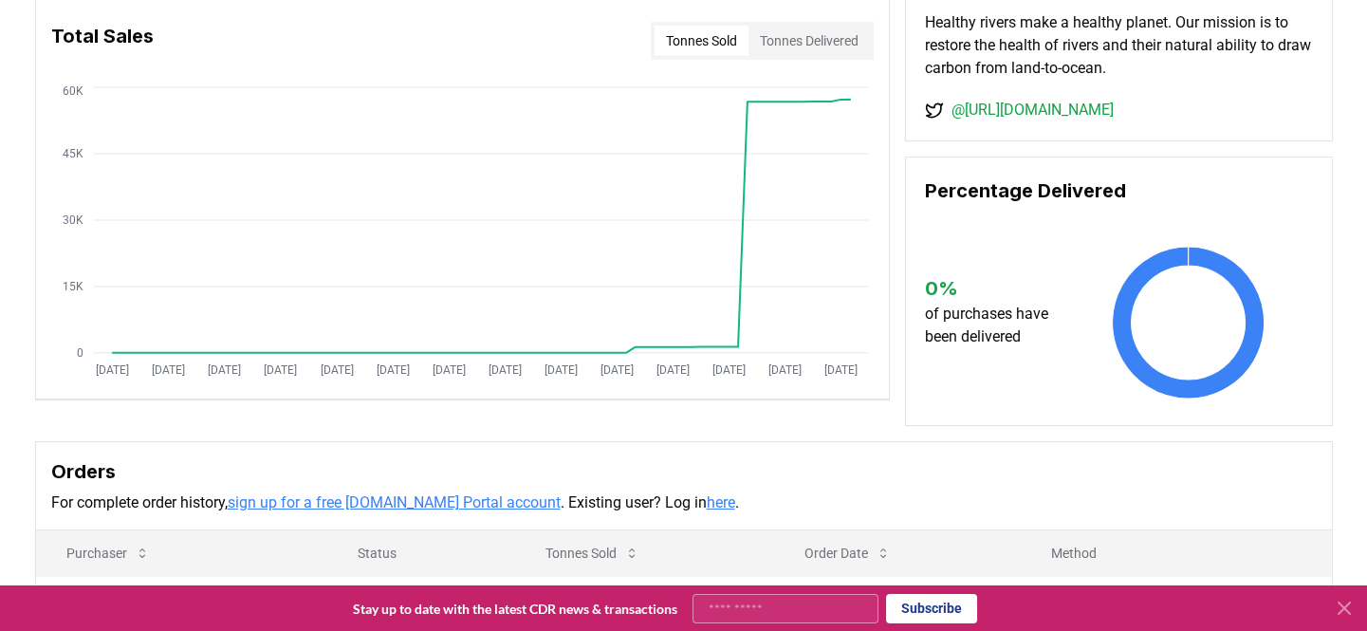
scroll to position [172, 0]
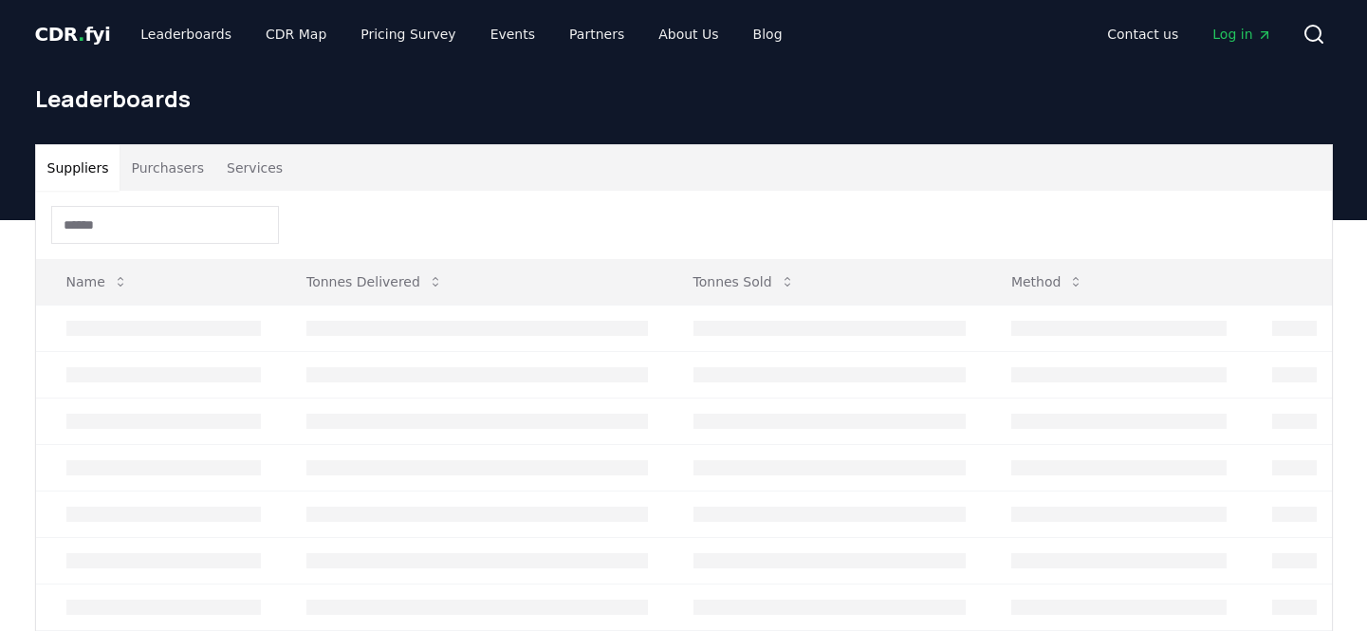
scroll to position [172, 0]
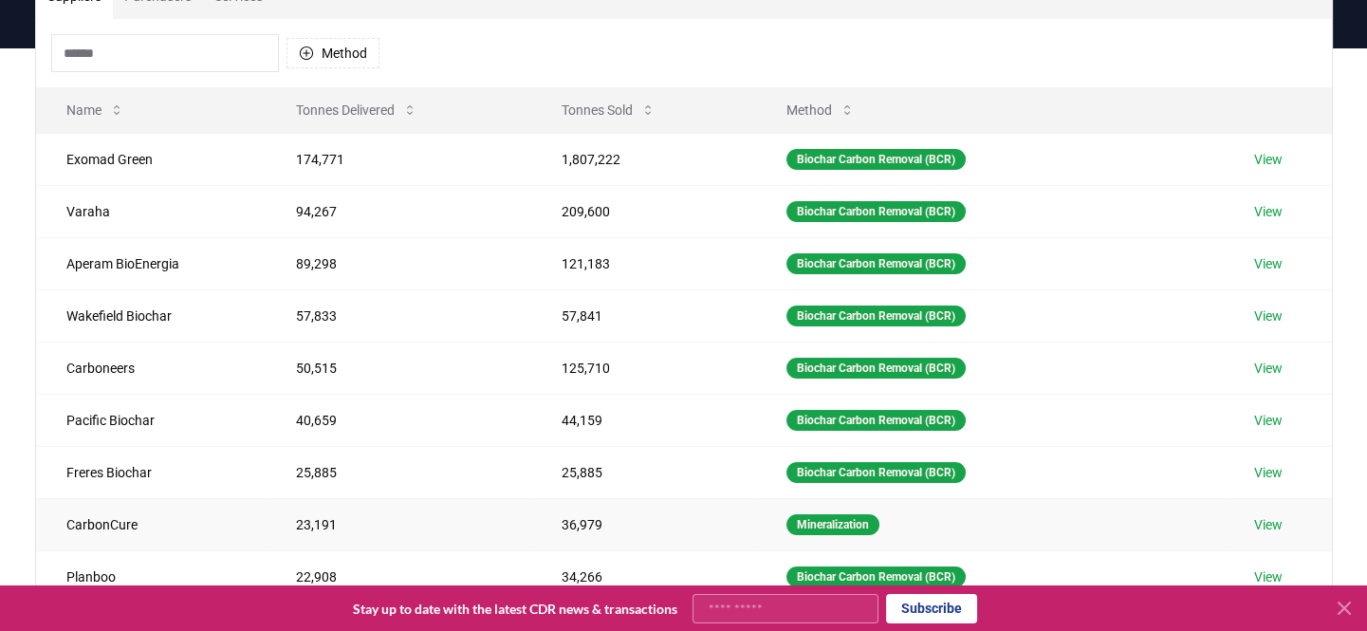
click at [1267, 525] on link "View" at bounding box center [1268, 524] width 28 height 19
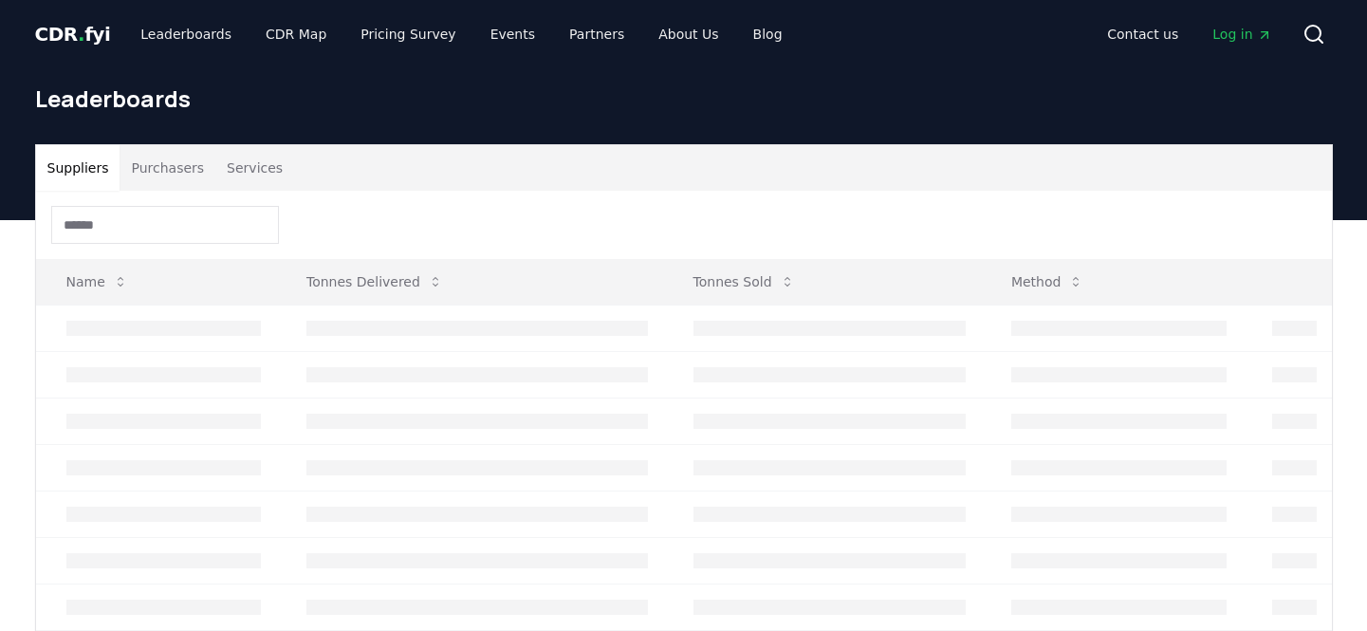
scroll to position [172, 0]
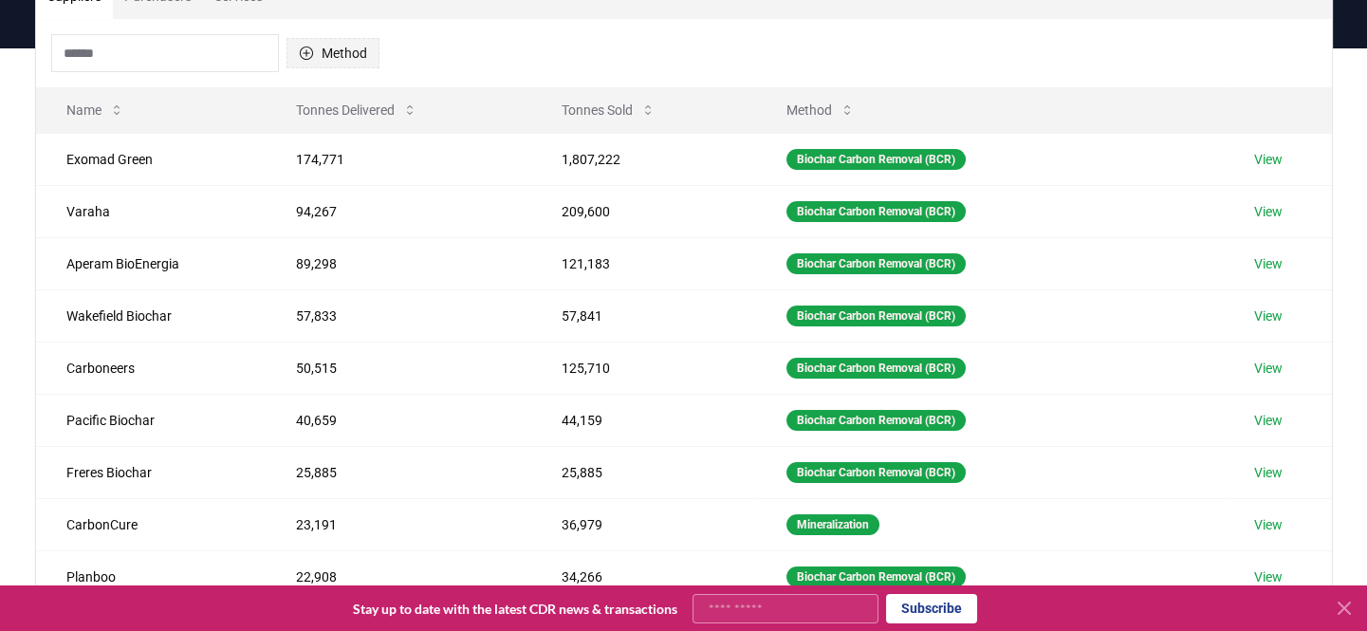
click at [313, 58] on button "Method" at bounding box center [332, 53] width 93 height 30
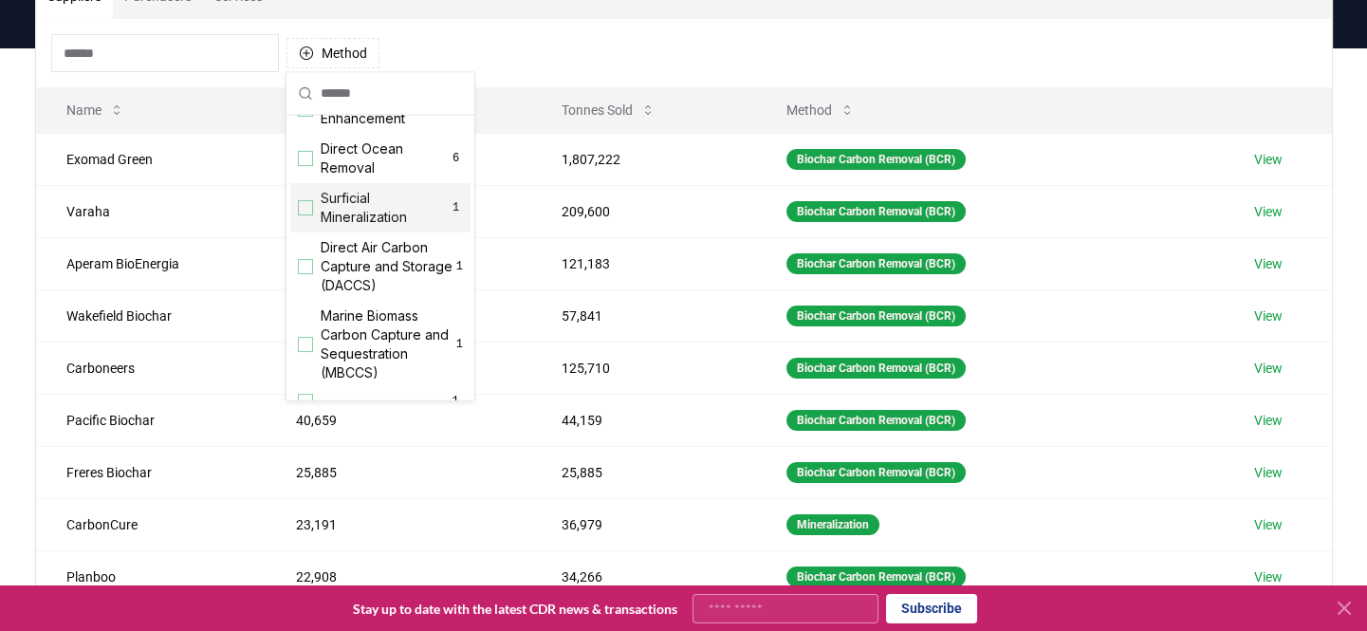
scroll to position [610, 0]
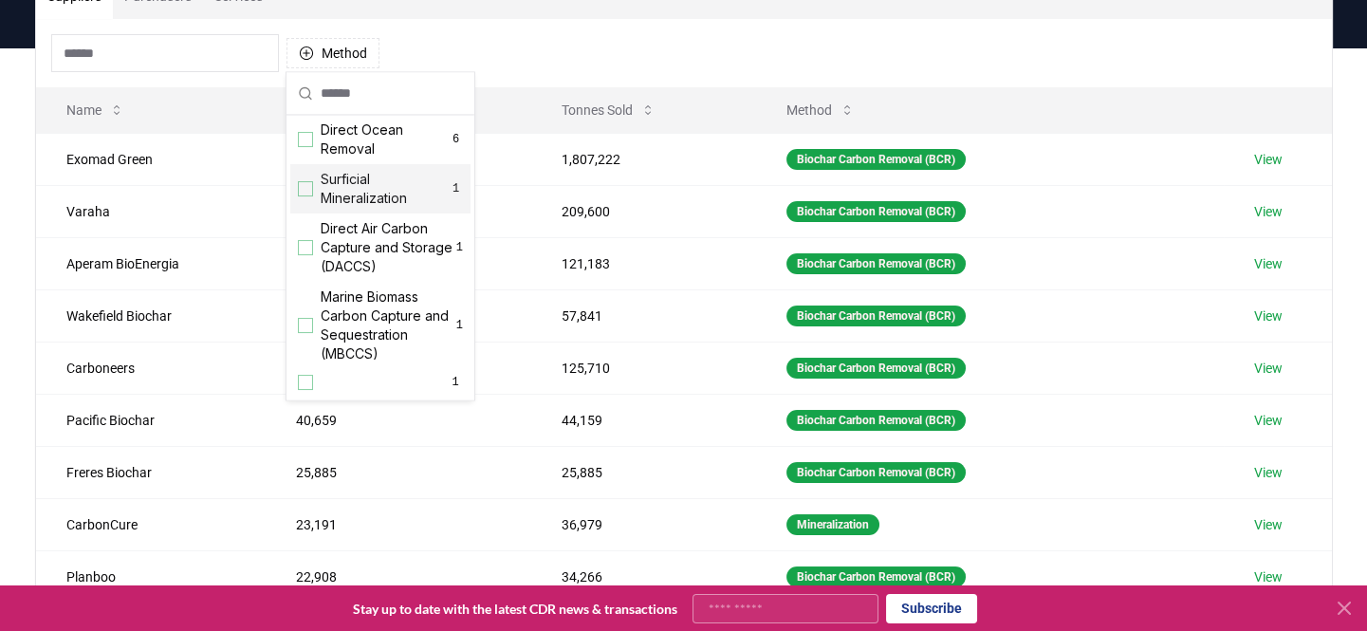
click at [353, 191] on span "Surficial Mineralization" at bounding box center [385, 189] width 128 height 38
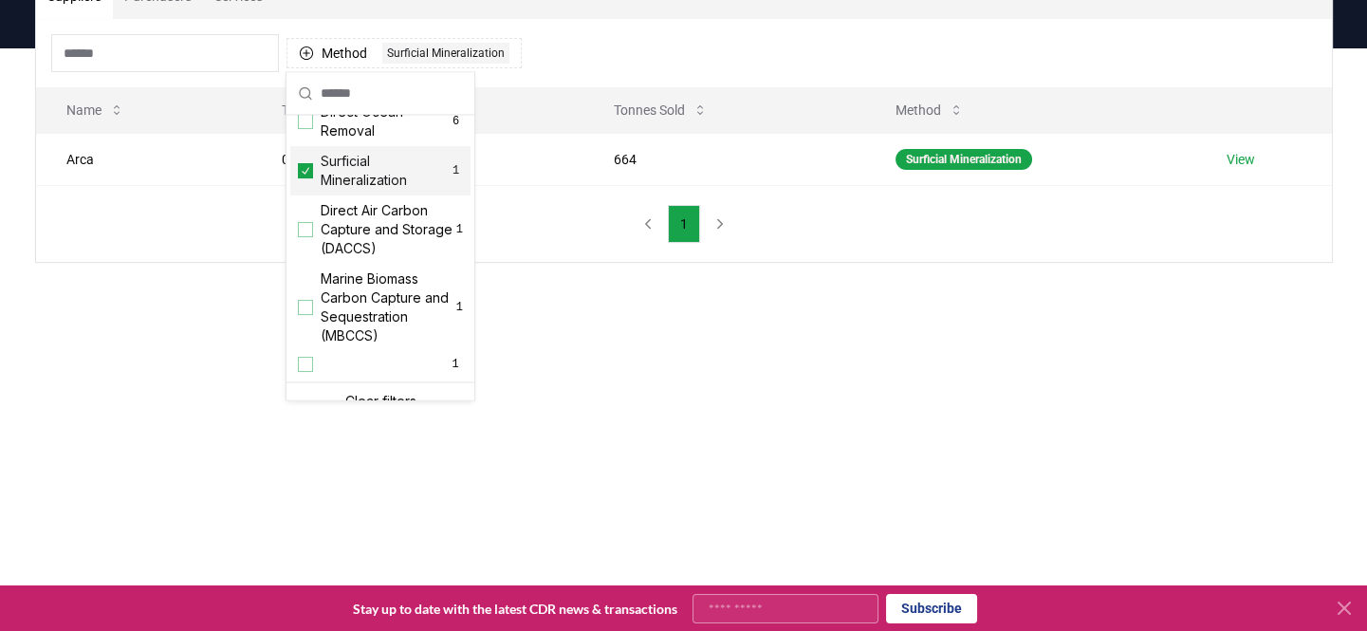
click at [769, 286] on div "Suppliers Purchasers Services Method 1 Surficial Mineralization Name Tonnes Del…" at bounding box center [683, 193] width 1367 height 290
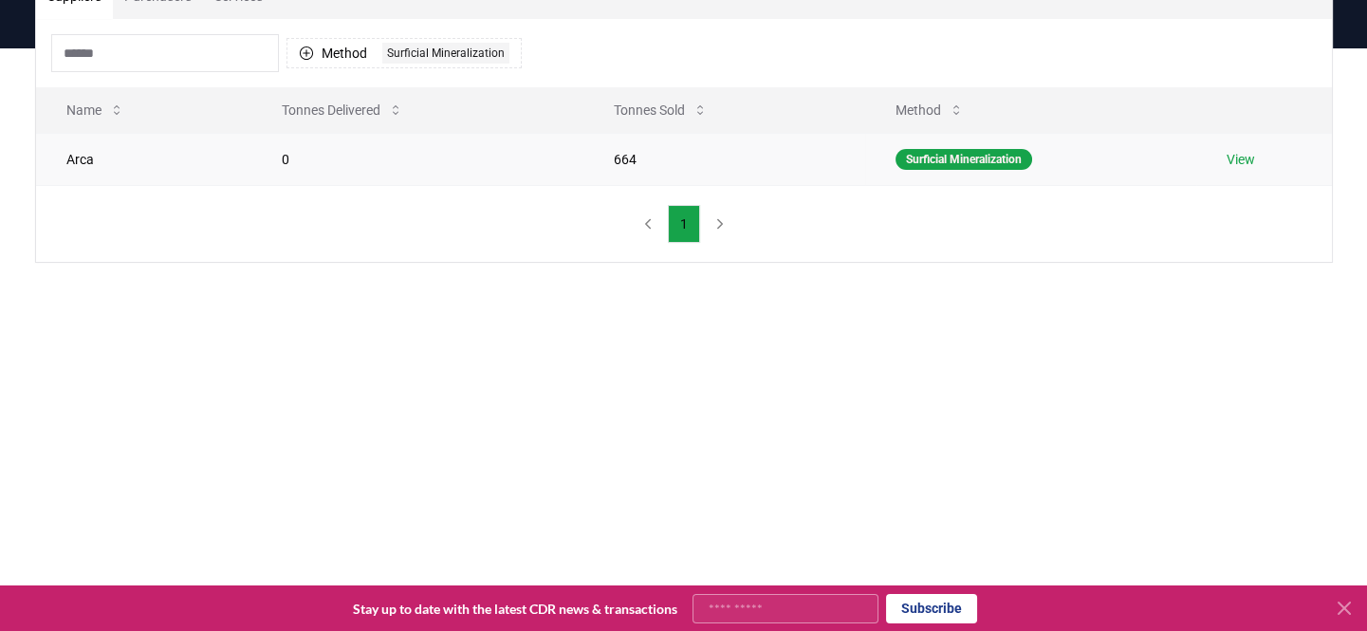
click at [1243, 150] on link "View" at bounding box center [1241, 159] width 28 height 19
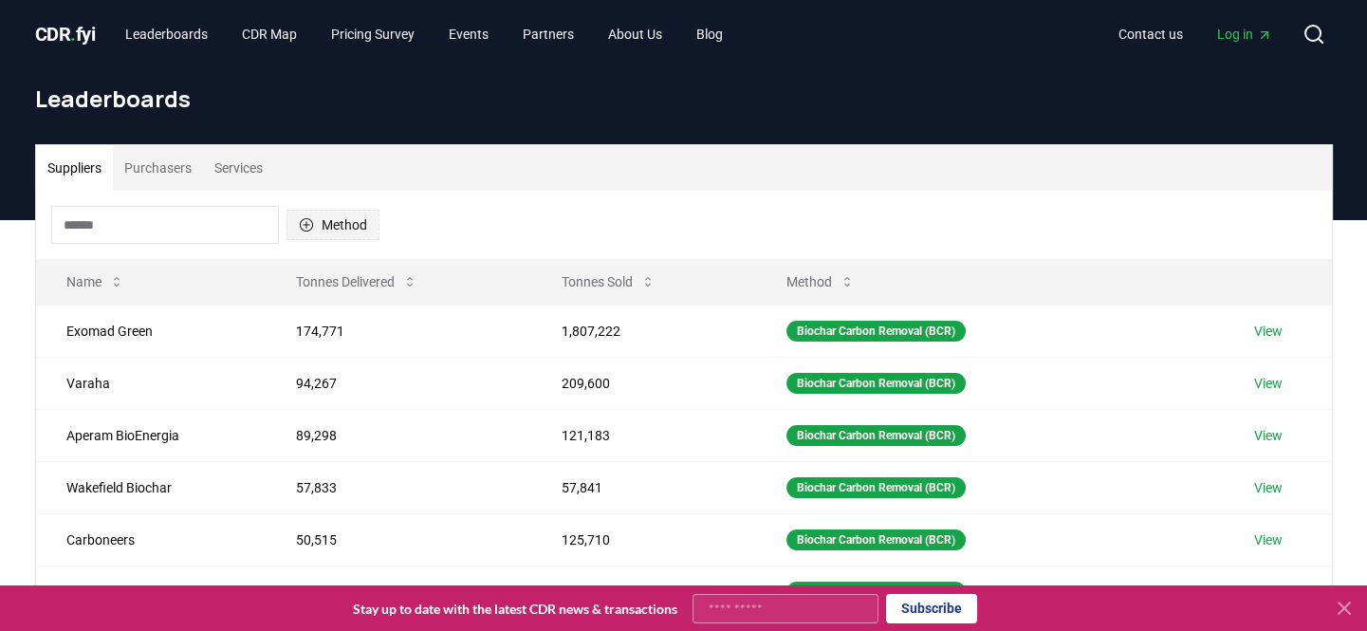
click at [327, 217] on button "Method" at bounding box center [332, 225] width 93 height 30
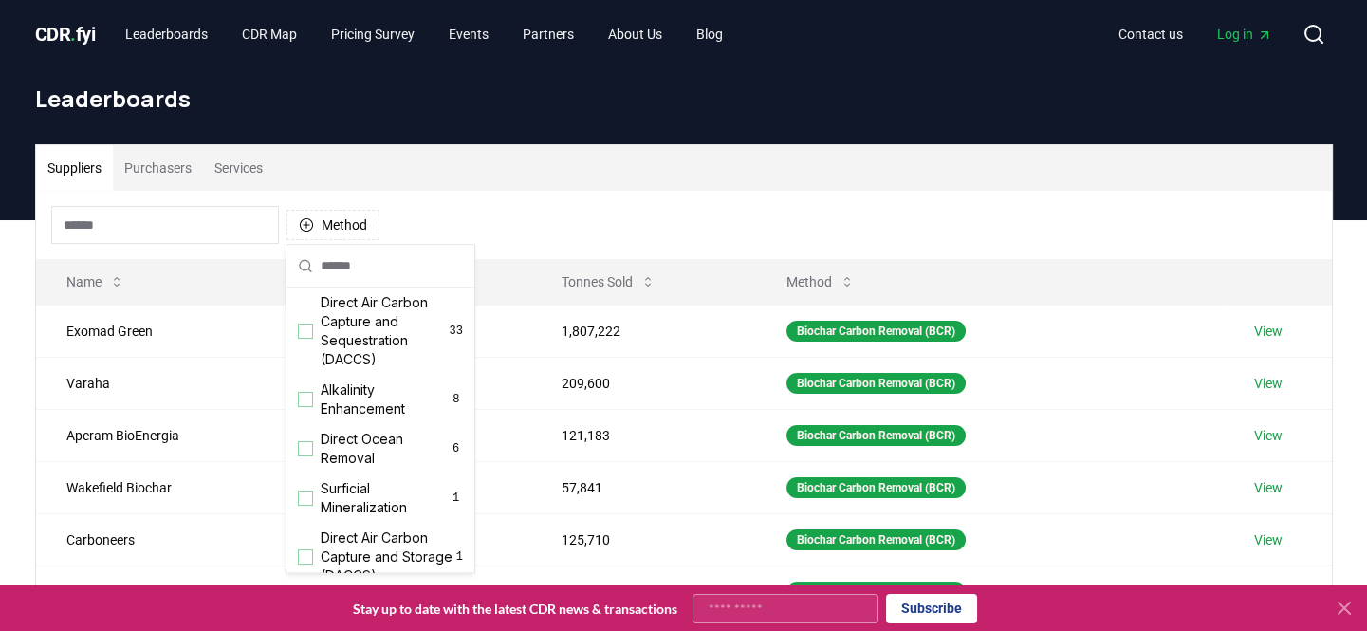
scroll to position [610, 0]
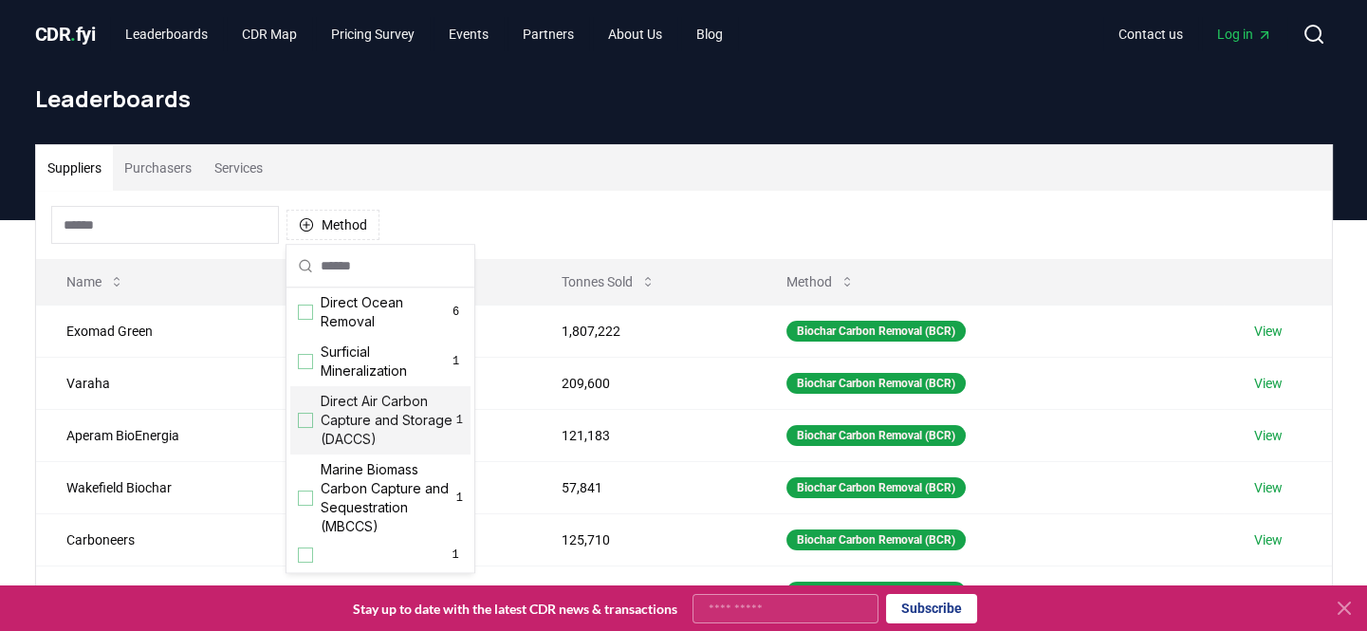
click at [354, 429] on span "Direct Air Carbon Capture and Storage (DACCS)" at bounding box center [389, 420] width 136 height 57
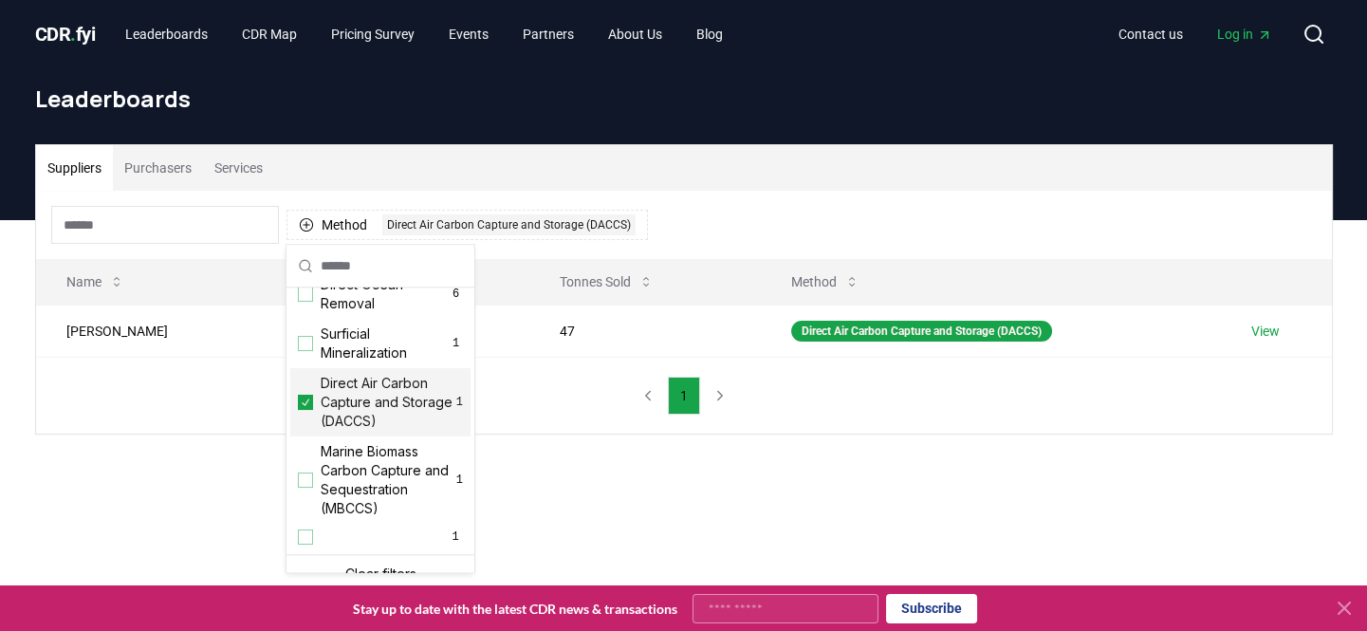
click at [655, 459] on div "Suppliers Purchasers Services Method 1 Direct Air Carbon Capture and Storage (D…" at bounding box center [683, 365] width 1367 height 290
